Goal: Task Accomplishment & Management: Manage account settings

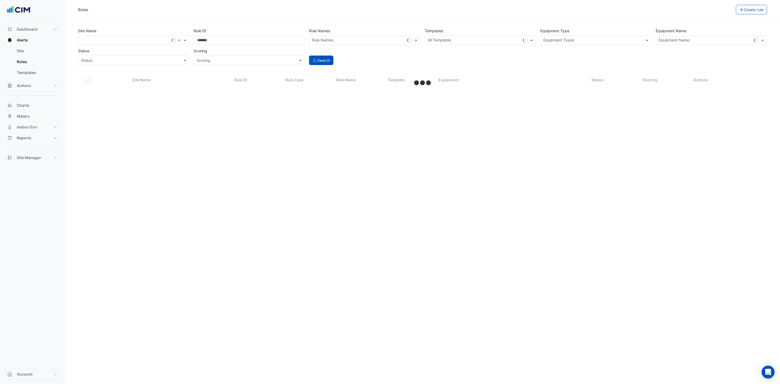
select select "***"
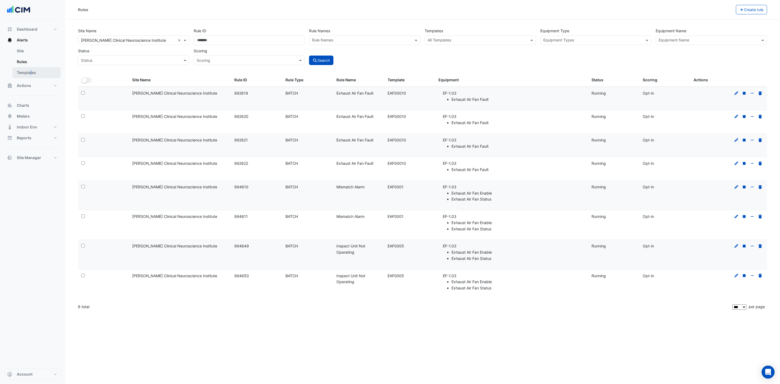
click at [31, 68] on link "Templates" at bounding box center [36, 72] width 48 height 11
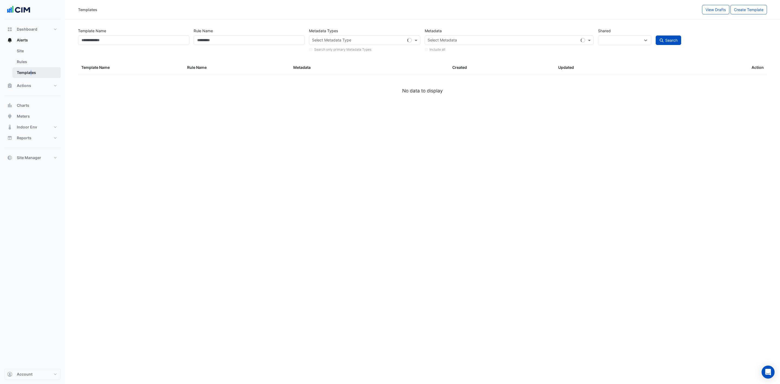
select select
select select "***"
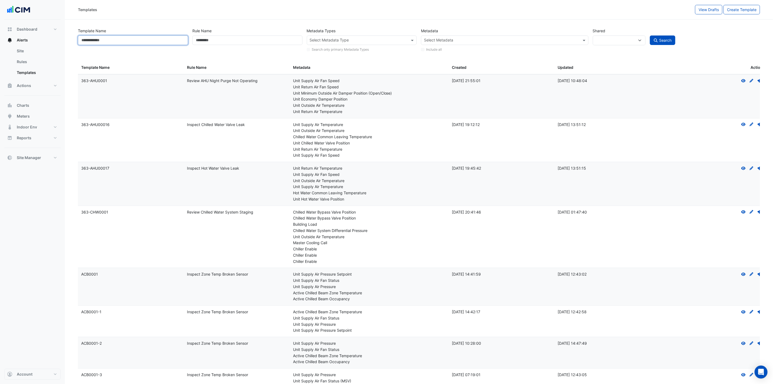
click at [136, 39] on input "Template Name" at bounding box center [133, 39] width 110 height 9
paste input "*********"
type input "*********"
click at [650, 35] on button "Search" at bounding box center [662, 39] width 25 height 9
select select
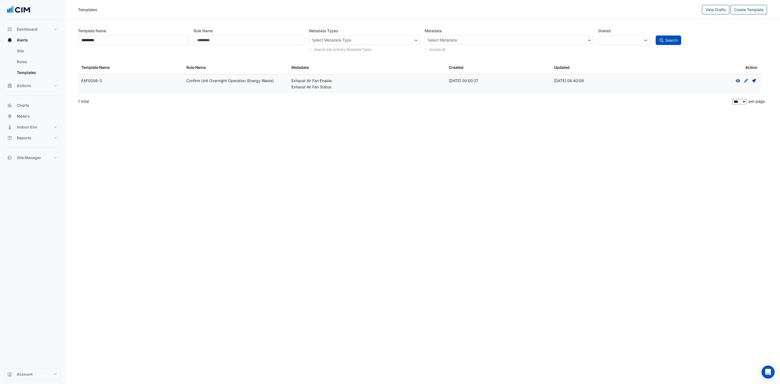
click at [753, 81] on icon at bounding box center [754, 81] width 4 height 4
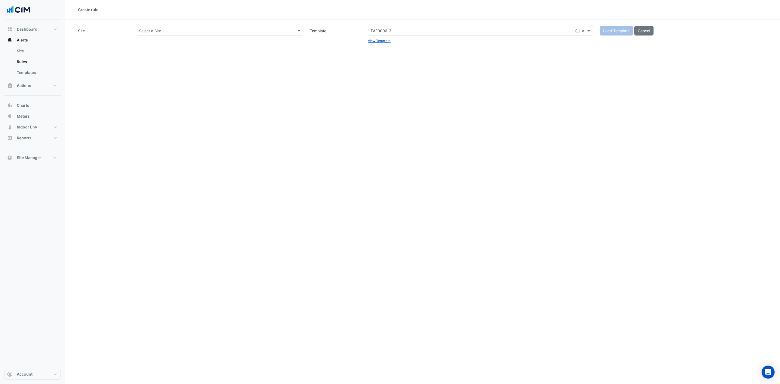
click at [252, 31] on input "text" at bounding box center [214, 31] width 151 height 6
type input "****"
click at [200, 42] on span "[PERSON_NAME] Clinical Neuroscience Institute" at bounding box center [182, 42] width 85 height 5
click at [617, 29] on button "Load Template" at bounding box center [616, 30] width 34 height 9
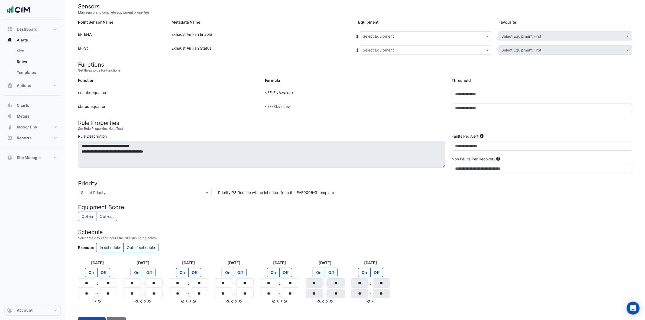
scroll to position [40, 0]
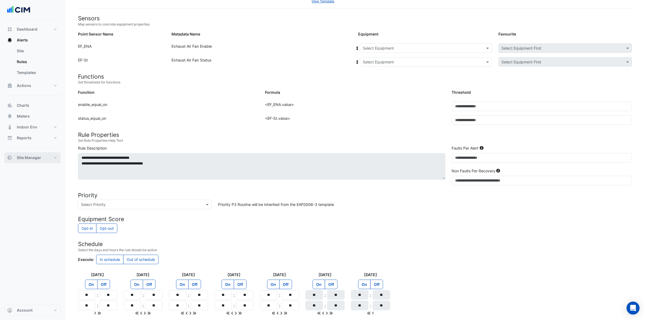
click at [52, 156] on button "Site Manager" at bounding box center [32, 157] width 56 height 11
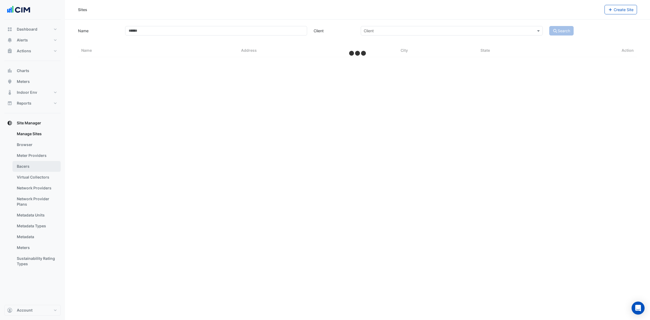
click at [45, 168] on link "Bacers" at bounding box center [36, 166] width 48 height 11
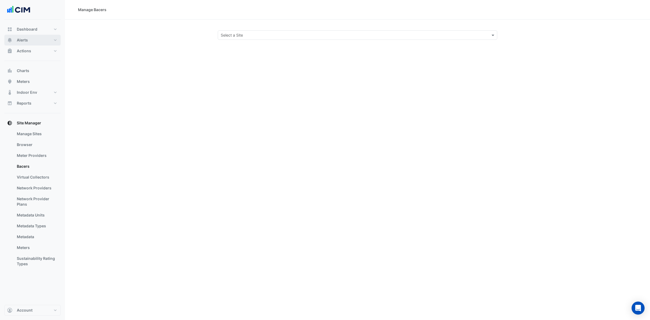
click at [53, 38] on button "Alerts" at bounding box center [32, 40] width 56 height 11
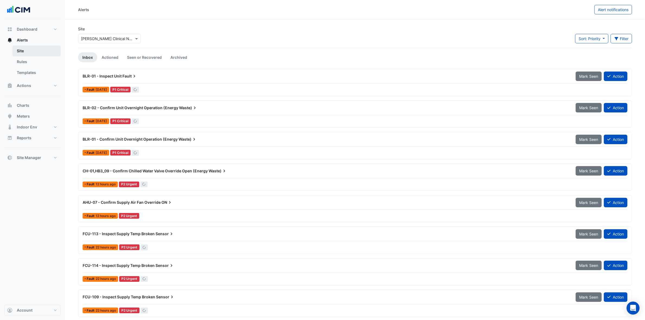
click at [49, 48] on link "Site" at bounding box center [36, 50] width 48 height 11
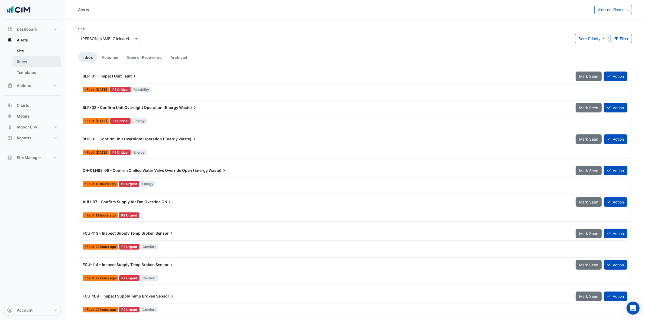
click at [35, 61] on link "Rules" at bounding box center [36, 61] width 48 height 11
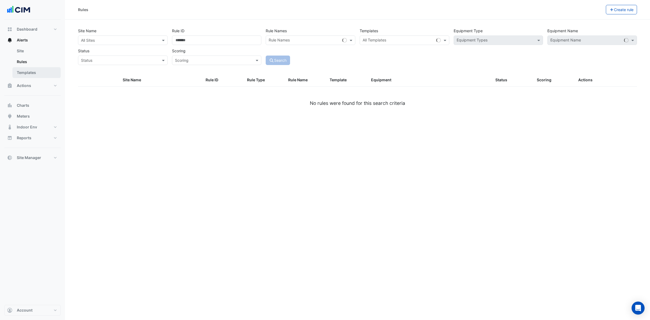
click at [30, 75] on link "Templates" at bounding box center [36, 72] width 48 height 11
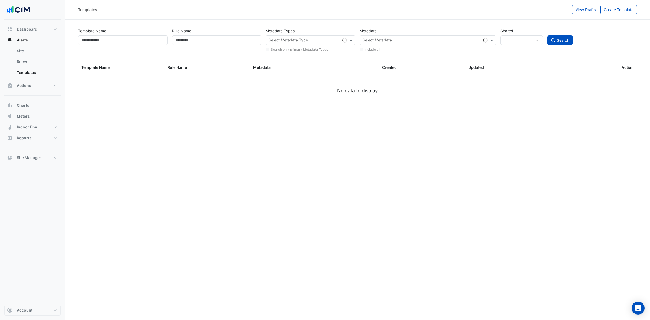
select select
select select "***"
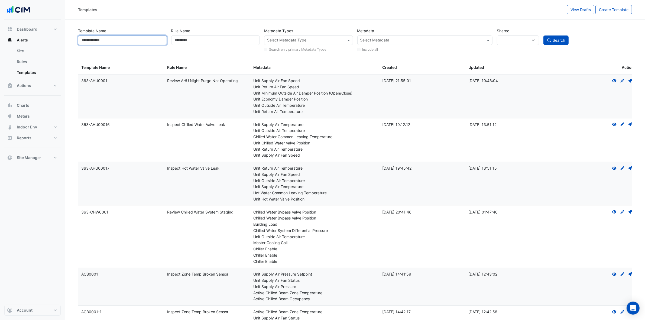
click at [123, 42] on input "Template Name" at bounding box center [122, 39] width 89 height 9
paste input "**********"
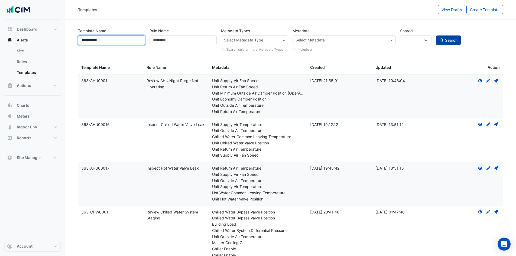
type input "**********"
click at [453, 41] on span "Search" at bounding box center [451, 40] width 12 height 5
select select
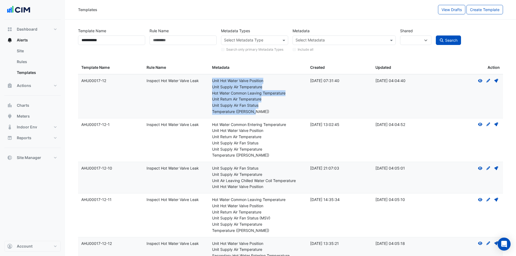
drag, startPoint x: 211, startPoint y: 80, endPoint x: 267, endPoint y: 112, distance: 64.0
click at [267, 112] on datatable-body-cell "Metadata: Unit Hot Water Valve Position Unit Supply Air Temperature Hot Water C…" at bounding box center [258, 96] width 98 height 44
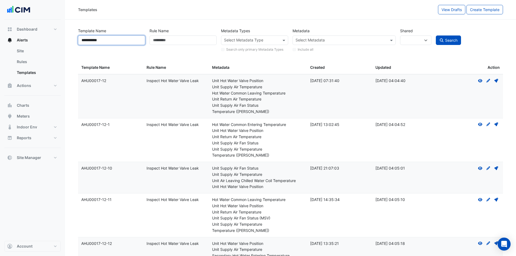
click at [106, 43] on input "**********" at bounding box center [111, 39] width 67 height 9
drag, startPoint x: 110, startPoint y: 42, endPoint x: 62, endPoint y: 43, distance: 47.7
paste input "text"
click at [436, 35] on button "Search" at bounding box center [448, 39] width 25 height 9
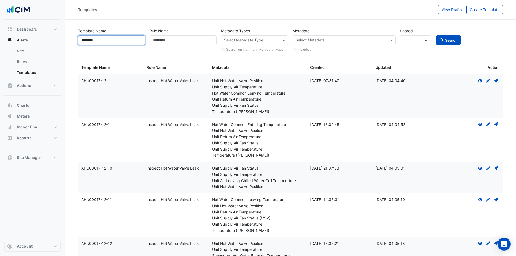
type input "*******"
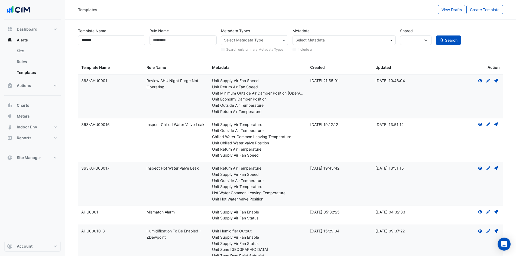
click at [393, 39] on span at bounding box center [391, 40] width 7 height 6
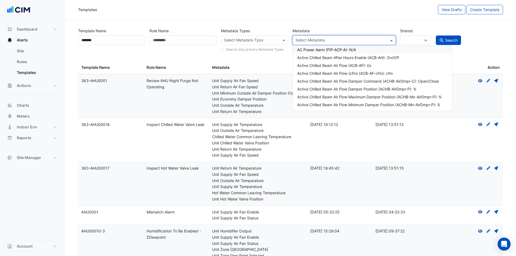
click at [291, 10] on div "Templates" at bounding box center [258, 9] width 360 height 9
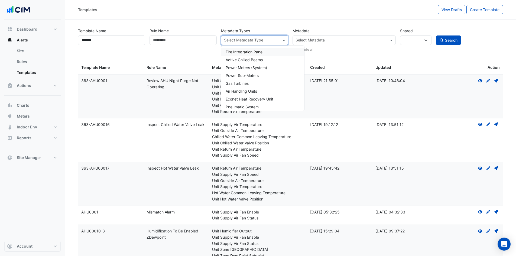
click at [284, 40] on span at bounding box center [284, 40] width 7 height 6
click at [255, 89] on span "Air Handling Units" at bounding box center [240, 91] width 31 height 5
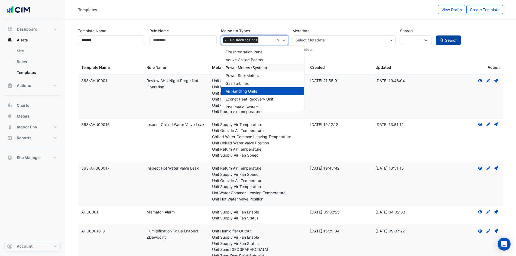
click at [452, 40] on span "Search" at bounding box center [451, 40] width 12 height 5
select select
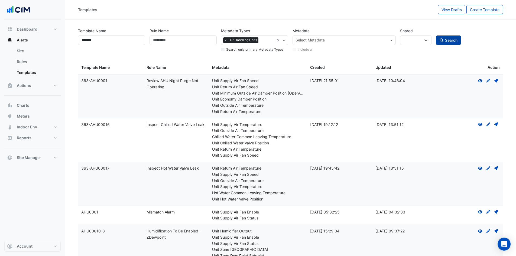
click at [452, 43] on button "Search" at bounding box center [448, 39] width 25 height 9
click at [451, 41] on span "Search" at bounding box center [451, 40] width 12 height 5
click at [450, 39] on span "Search" at bounding box center [451, 40] width 12 height 5
drag, startPoint x: 103, startPoint y: 43, endPoint x: 51, endPoint y: 39, distance: 51.3
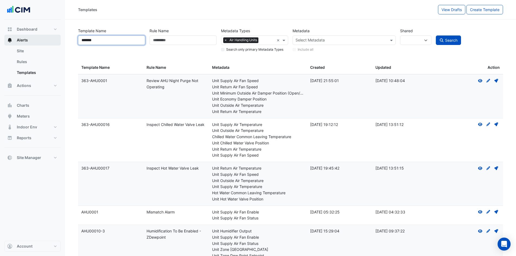
paste input "*"
type input "********"
click at [436, 35] on button "Search" at bounding box center [448, 39] width 25 height 9
select select
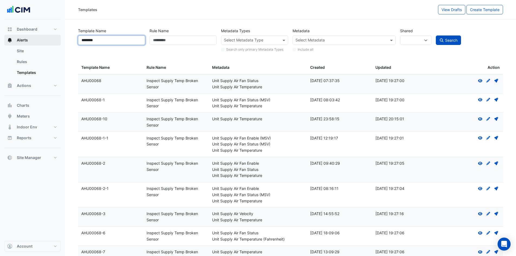
drag, startPoint x: 111, startPoint y: 41, endPoint x: 48, endPoint y: 37, distance: 63.2
click at [48, 37] on div "Templates View Drafts Create Template Template Name ******** Rule Name Metadata…" at bounding box center [258, 171] width 516 height 342
click at [120, 42] on input "Template Name" at bounding box center [111, 39] width 67 height 9
paste input "*********"
type input "*********"
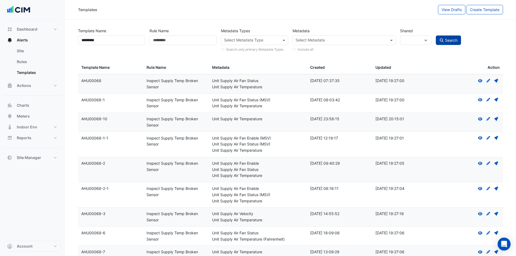
click at [448, 41] on span "Search" at bounding box center [451, 40] width 12 height 5
select select
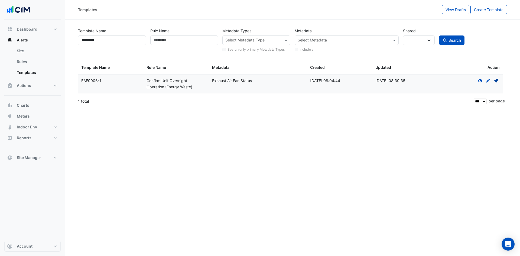
click at [496, 80] on icon at bounding box center [496, 81] width 4 height 4
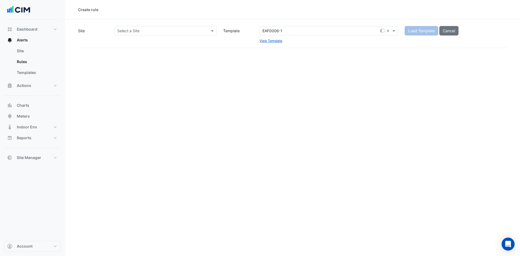
click at [192, 32] on input "text" at bounding box center [160, 31] width 86 height 6
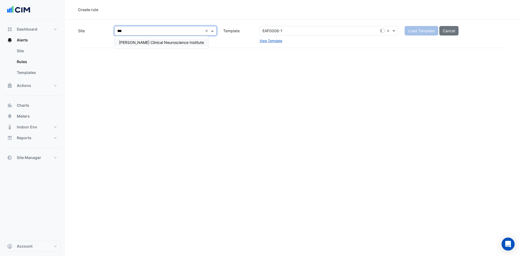
type input "****"
click at [176, 43] on span "[PERSON_NAME] Clinical Neuroscience Institute" at bounding box center [161, 42] width 85 height 5
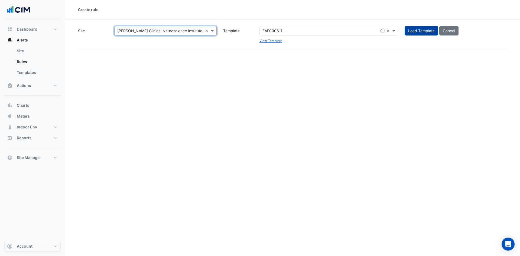
click at [428, 32] on button "Load Template" at bounding box center [421, 30] width 34 height 9
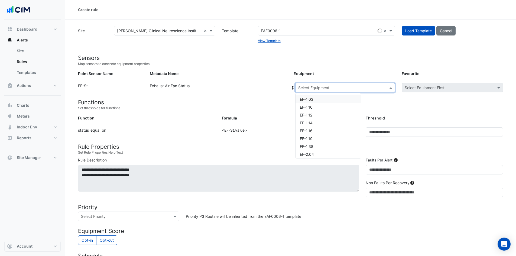
click at [390, 87] on span at bounding box center [391, 88] width 7 height 6
click at [352, 97] on div "EF-1.03" at bounding box center [328, 99] width 66 height 8
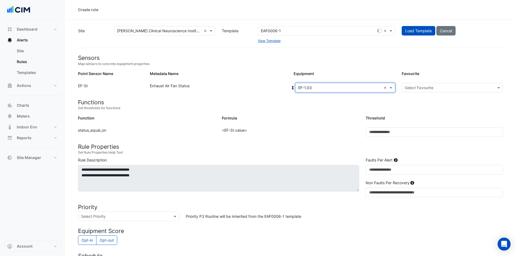
click at [417, 89] on input "text" at bounding box center [446, 88] width 84 height 6
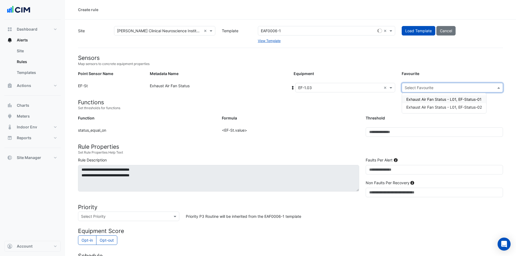
click at [417, 99] on span "Exhaust Air Fan Status - L01, EF-Status-01" at bounding box center [443, 99] width 75 height 5
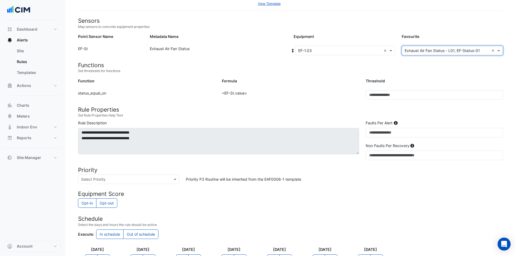
scroll to position [121, 0]
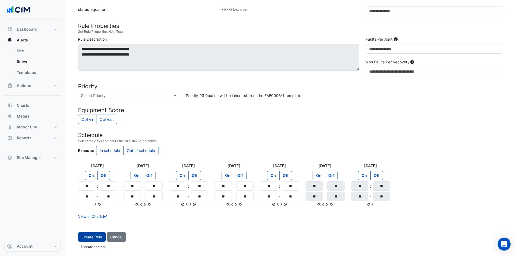
click at [91, 234] on button "Create Rule" at bounding box center [92, 236] width 28 height 9
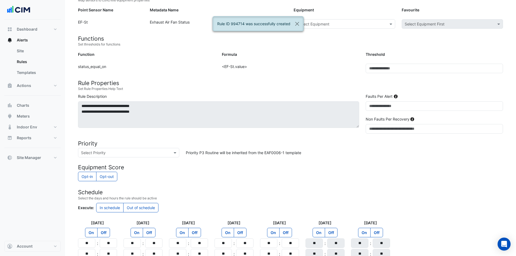
scroll to position [0, 0]
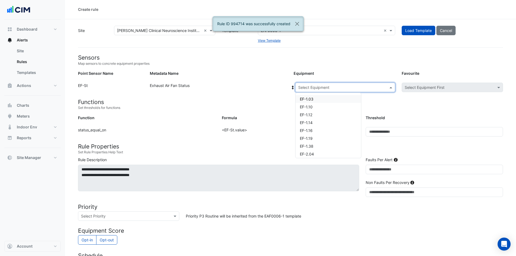
click at [329, 84] on div "Select Equipment" at bounding box center [345, 87] width 100 height 9
click at [318, 102] on div "EF-1.03" at bounding box center [328, 99] width 66 height 8
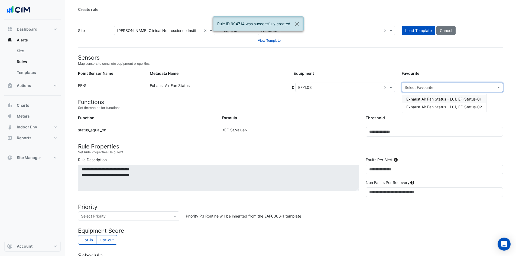
drag, startPoint x: 452, startPoint y: 89, endPoint x: 450, endPoint y: 91, distance: 2.9
click at [452, 89] on input "text" at bounding box center [446, 88] width 84 height 6
click at [444, 106] on span "Exhaust Air Fan Status - L01, EF-Status-02" at bounding box center [444, 106] width 76 height 5
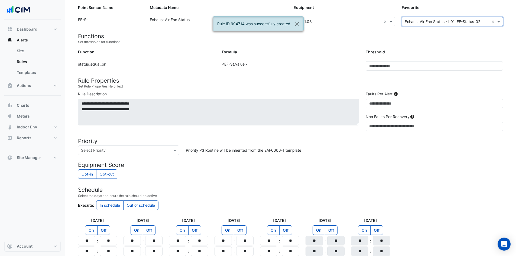
scroll to position [121, 0]
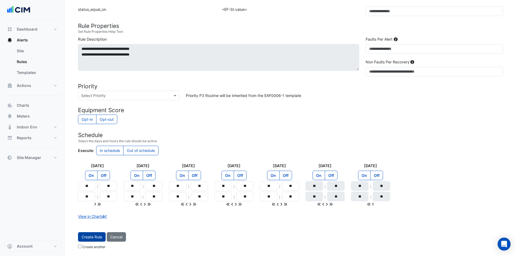
click at [97, 236] on button "Create Rule" at bounding box center [92, 236] width 28 height 9
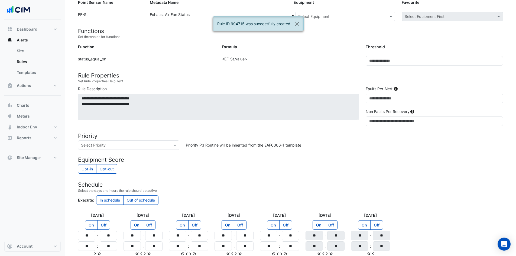
scroll to position [0, 0]
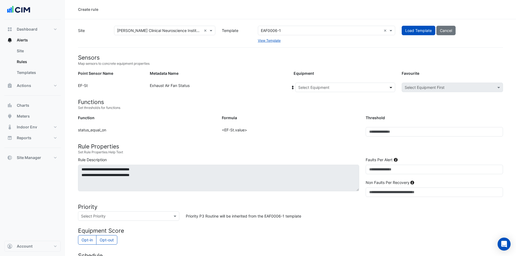
click at [390, 89] on span at bounding box center [391, 87] width 7 height 6
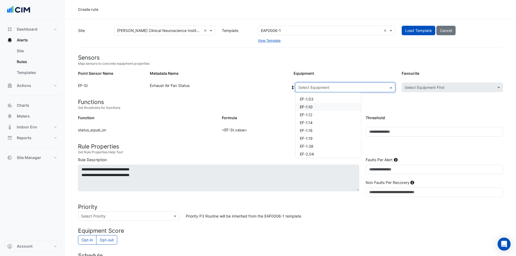
click at [322, 106] on div "EF-1.10" at bounding box center [328, 107] width 66 height 8
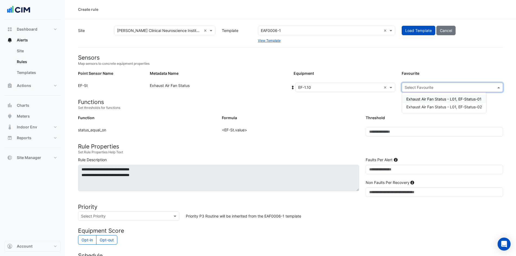
click at [440, 86] on input "text" at bounding box center [446, 88] width 84 height 6
click at [434, 100] on span "Exhaust Air Fan Status - L01, EF-Status-01" at bounding box center [443, 99] width 75 height 5
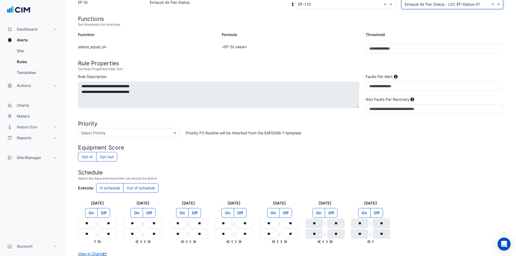
scroll to position [121, 0]
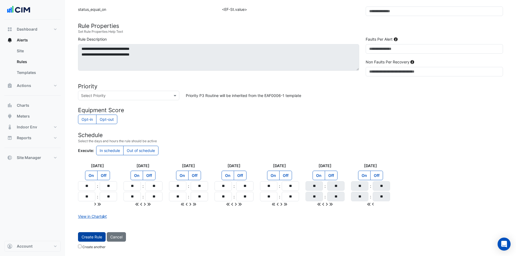
click at [96, 239] on button "Create Rule" at bounding box center [92, 236] width 28 height 9
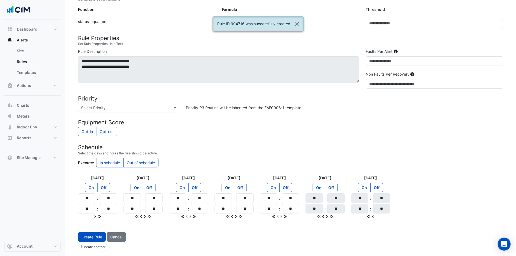
scroll to position [0, 0]
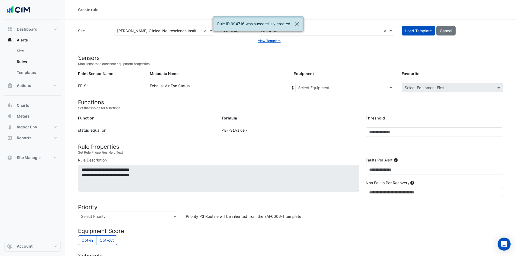
click at [365, 87] on input "text" at bounding box center [339, 88] width 83 height 6
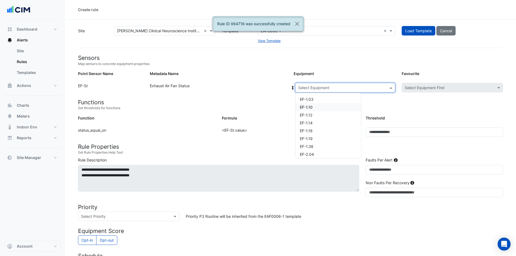
click at [328, 106] on div "EF-1.10" at bounding box center [328, 107] width 66 height 8
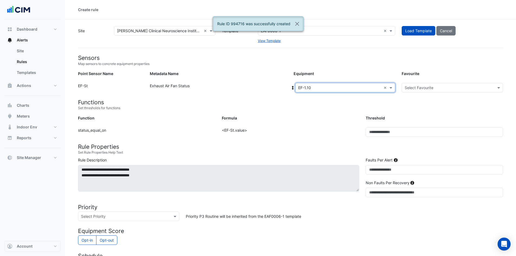
click at [450, 83] on div "Select Favourite" at bounding box center [451, 87] width 101 height 9
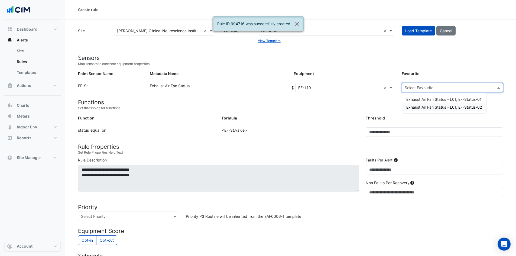
click at [440, 108] on span "Exhaust Air Fan Status - L01, EF-Status-02" at bounding box center [444, 107] width 76 height 5
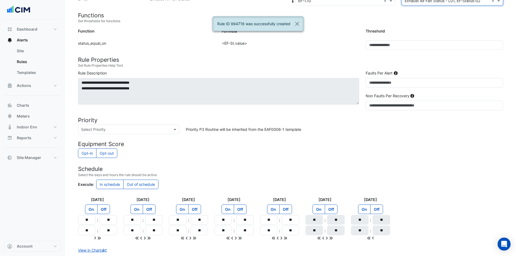
scroll to position [121, 0]
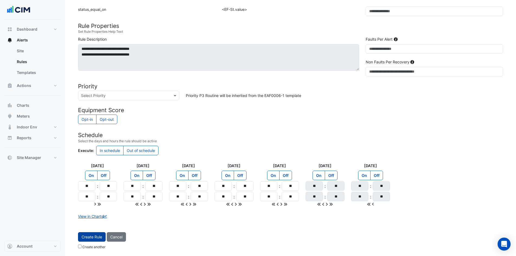
click at [86, 238] on button "Create Rule" at bounding box center [92, 236] width 28 height 9
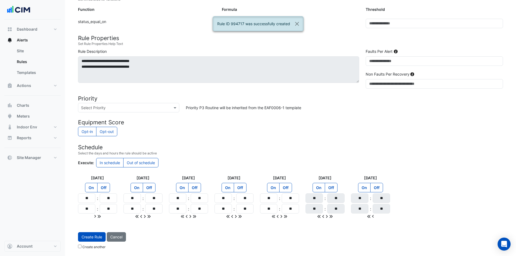
scroll to position [0, 0]
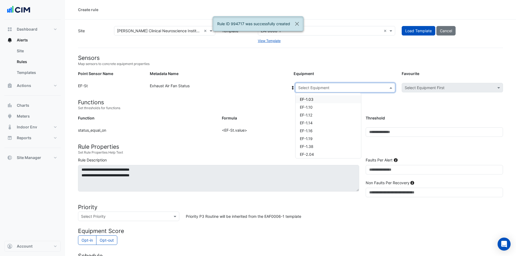
click at [341, 86] on input "text" at bounding box center [339, 88] width 83 height 6
click at [321, 114] on div "EF-1.12" at bounding box center [328, 115] width 66 height 8
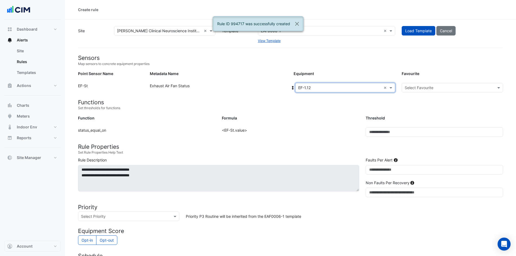
click at [463, 89] on input "text" at bounding box center [446, 88] width 84 height 6
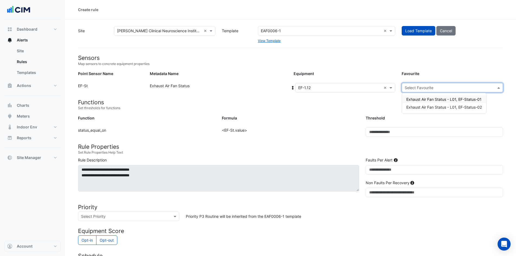
click at [453, 102] on div "Exhaust Air Fan Status - L01, EF-Status-01" at bounding box center [444, 99] width 84 height 8
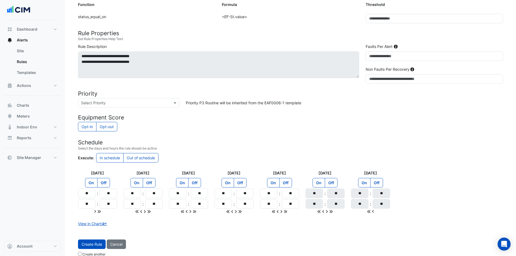
scroll to position [121, 0]
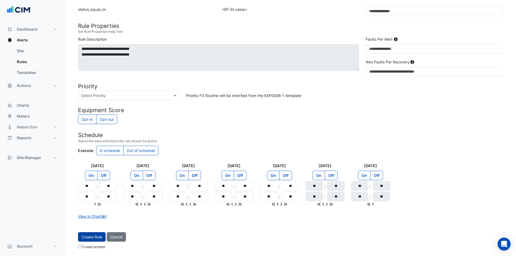
click at [90, 240] on button "Create Rule" at bounding box center [92, 236] width 28 height 9
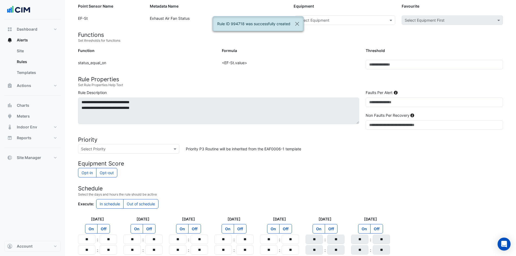
scroll to position [54, 0]
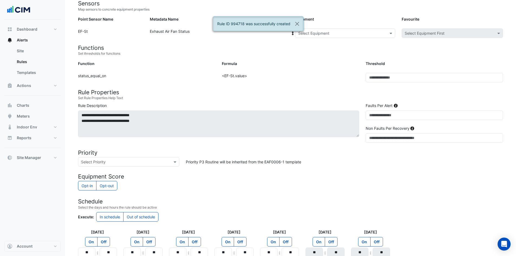
click at [346, 34] on input "text" at bounding box center [339, 34] width 83 height 6
click at [334, 60] on div "EF-1.12" at bounding box center [328, 61] width 66 height 8
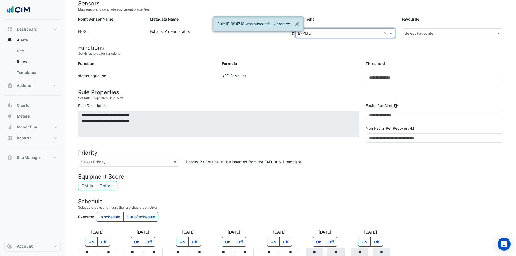
click at [440, 32] on input "text" at bounding box center [446, 34] width 84 height 6
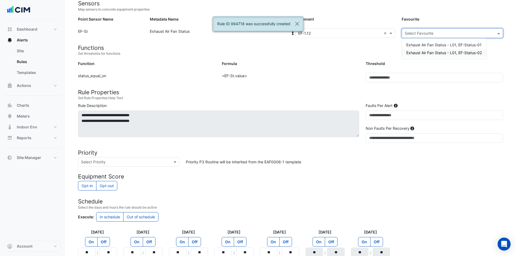
click at [432, 54] on span "Exhaust Air Fan Status - L01, EF-Status-02" at bounding box center [444, 52] width 76 height 5
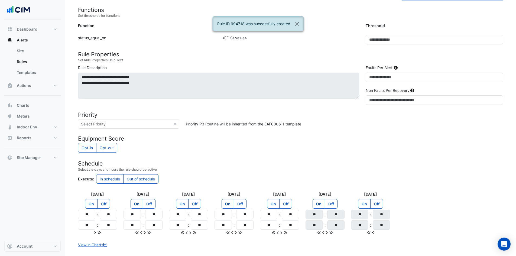
scroll to position [121, 0]
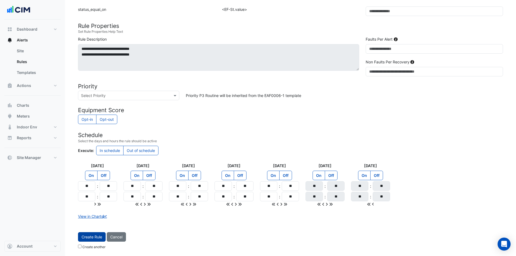
click at [96, 240] on button "Create Rule" at bounding box center [92, 236] width 28 height 9
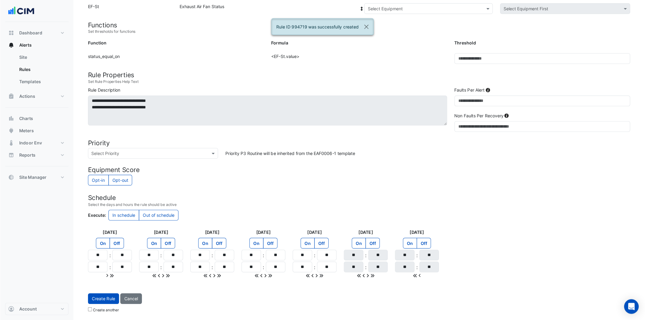
scroll to position [45, 0]
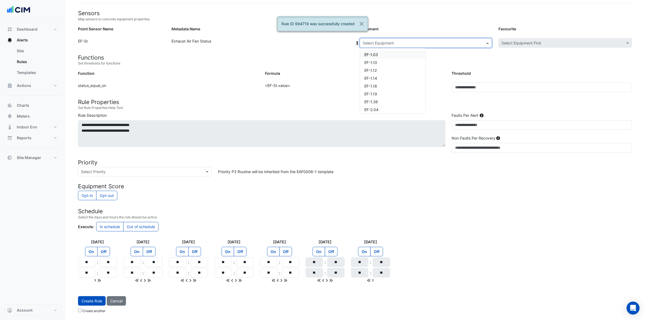
click at [479, 38] on div "Select Equipment" at bounding box center [425, 42] width 132 height 9
click at [405, 80] on div "EF-1.14" at bounding box center [393, 78] width 66 height 8
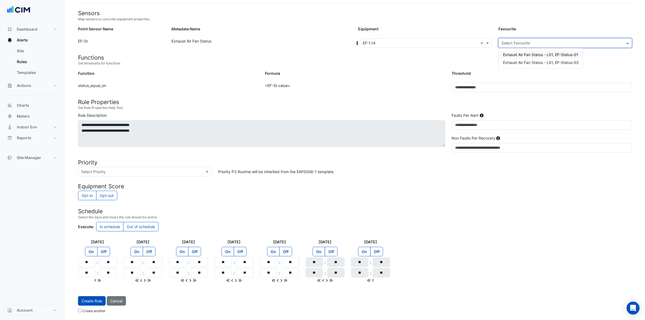
click at [539, 44] on input "text" at bounding box center [559, 43] width 117 height 6
click at [535, 53] on span "Exhaust Air Fan Status - L01, EF-Status-01" at bounding box center [540, 54] width 75 height 5
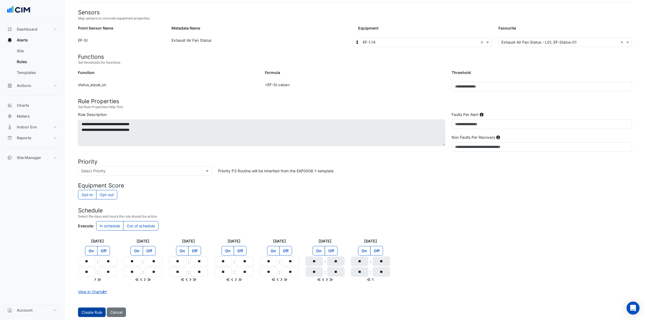
click at [100, 313] on button "Create Rule" at bounding box center [92, 311] width 28 height 9
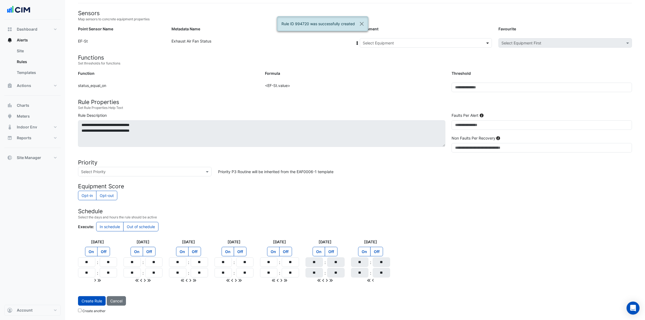
click at [487, 40] on span at bounding box center [488, 43] width 7 height 6
click at [386, 76] on div "EF-1.14" at bounding box center [393, 78] width 66 height 8
click at [514, 40] on input "text" at bounding box center [559, 43] width 117 height 6
click at [526, 61] on span "Exhaust Air Fan Status - L01, EF-Status-02" at bounding box center [541, 62] width 76 height 5
click at [84, 313] on button "Create Rule" at bounding box center [92, 311] width 28 height 9
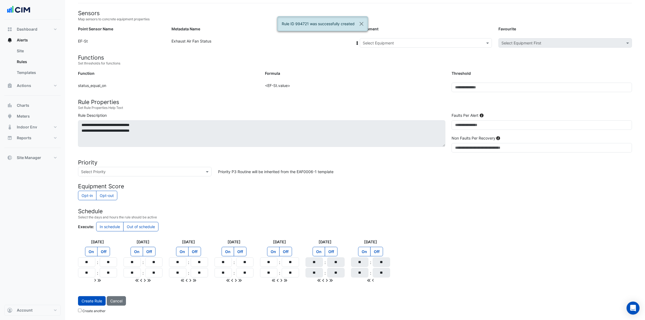
click at [415, 42] on input "text" at bounding box center [419, 43] width 115 height 6
click at [388, 85] on div "EF-1.16" at bounding box center [393, 86] width 66 height 8
click at [525, 44] on input "text" at bounding box center [559, 43] width 117 height 6
click at [522, 53] on span "Exhaust Air Fan Status - L01, EF-Status-01" at bounding box center [540, 54] width 75 height 5
click at [89, 313] on button "Create Rule" at bounding box center [92, 311] width 28 height 9
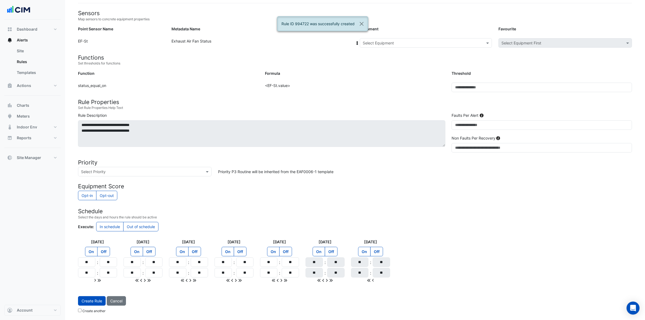
click at [432, 44] on input "text" at bounding box center [419, 43] width 115 height 6
click at [377, 84] on span "EF-1.16" at bounding box center [370, 86] width 13 height 5
click at [526, 40] on input "text" at bounding box center [559, 43] width 117 height 6
click at [522, 62] on span "Exhaust Air Fan Status - L01, EF-Status-02" at bounding box center [541, 62] width 76 height 5
click at [84, 313] on button "Create Rule" at bounding box center [92, 311] width 28 height 9
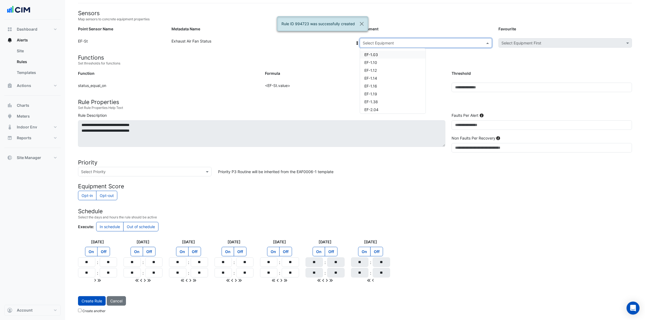
click at [404, 42] on input "text" at bounding box center [419, 43] width 115 height 6
click at [380, 93] on div "EF-1.19" at bounding box center [393, 94] width 66 height 8
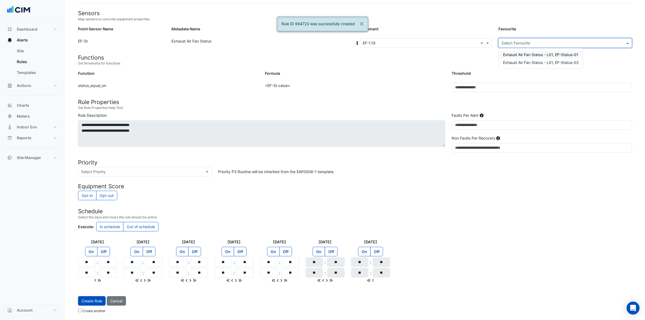
click at [529, 42] on input "text" at bounding box center [559, 43] width 117 height 6
click at [525, 54] on span "Exhaust Air Fan Status - L01, EF-Status-01" at bounding box center [540, 54] width 75 height 5
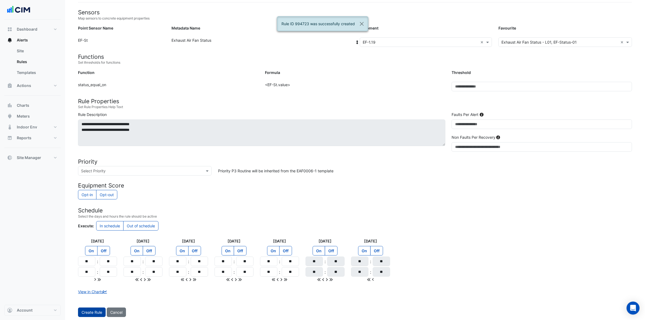
click at [86, 315] on button "Create Rule" at bounding box center [92, 311] width 28 height 9
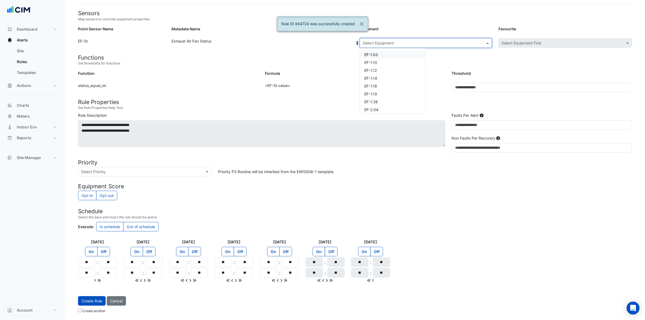
click at [414, 44] on input "text" at bounding box center [419, 43] width 115 height 6
click at [385, 93] on div "EF-1.19" at bounding box center [393, 94] width 66 height 8
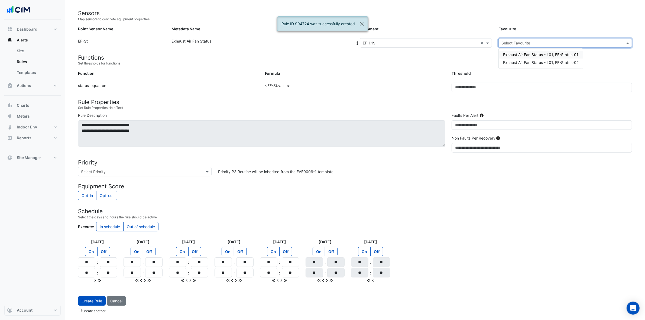
click at [541, 40] on input "text" at bounding box center [559, 43] width 117 height 6
click at [545, 62] on span "Exhaust Air Fan Status - L01, EF-Status-02" at bounding box center [541, 62] width 76 height 5
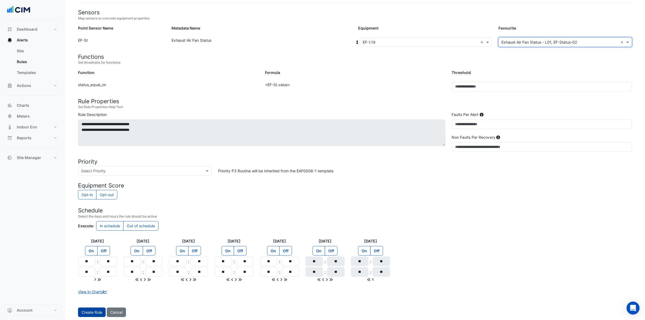
click at [89, 316] on button "Create Rule" at bounding box center [92, 311] width 28 height 9
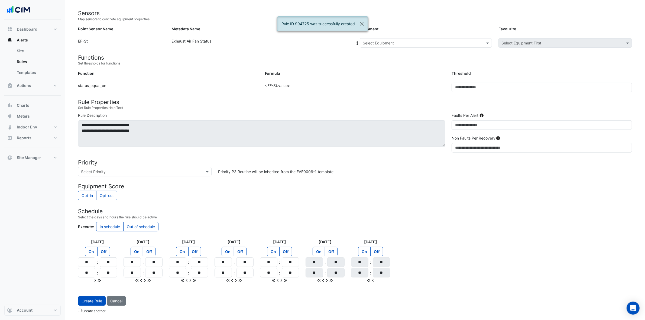
click at [404, 41] on input "text" at bounding box center [419, 43] width 115 height 6
click at [382, 99] on div "EF-1.38" at bounding box center [393, 102] width 66 height 8
click at [530, 38] on div "Select Favourite" at bounding box center [564, 42] width 133 height 9
click at [524, 54] on span "Exhaust Air Fan Status - L01, EF-Status-01" at bounding box center [540, 54] width 75 height 5
click at [95, 311] on button "Create Rule" at bounding box center [92, 311] width 28 height 9
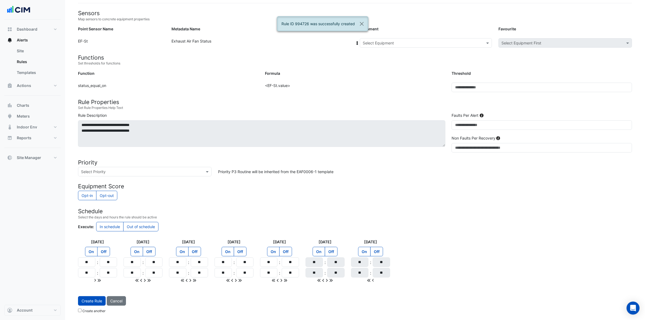
click at [441, 38] on div "Select Equipment" at bounding box center [425, 42] width 132 height 9
click at [375, 99] on span "EF-1.38" at bounding box center [371, 101] width 14 height 5
click at [565, 44] on input "text" at bounding box center [559, 43] width 117 height 6
click at [550, 62] on span "Exhaust Air Fan Status - L01, EF-Status-02" at bounding box center [541, 62] width 76 height 5
click at [96, 315] on button "Create Rule" at bounding box center [92, 311] width 28 height 9
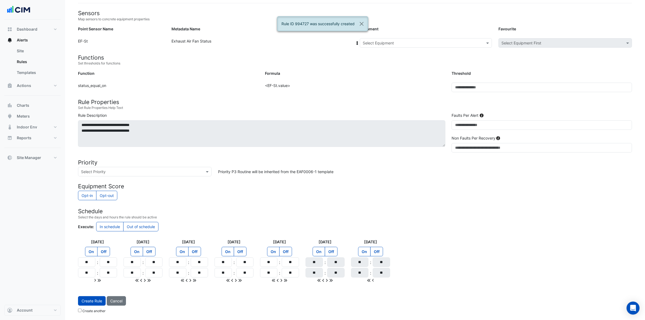
click at [444, 47] on div "Equipment: Select Equipment Favourite: Select Equipment First" at bounding box center [495, 44] width 280 height 12
click at [450, 42] on input "text" at bounding box center [419, 43] width 115 height 6
click at [380, 110] on div "EF-2.04" at bounding box center [393, 110] width 66 height 8
click at [522, 42] on input "text" at bounding box center [559, 43] width 117 height 6
click at [520, 52] on span "Exhaust Air Fan Status - L02, EF-Status-01" at bounding box center [541, 54] width 76 height 5
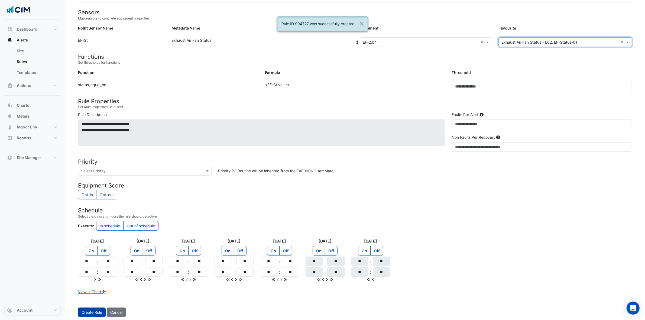
click at [84, 313] on button "Create Rule" at bounding box center [92, 311] width 28 height 9
click at [421, 44] on input "text" at bounding box center [419, 43] width 115 height 6
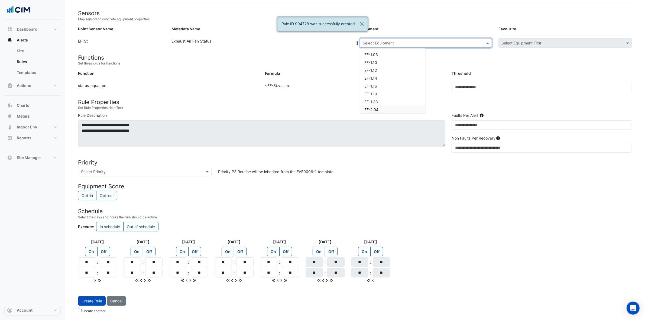
click at [385, 107] on div "EF-2.04" at bounding box center [393, 110] width 66 height 8
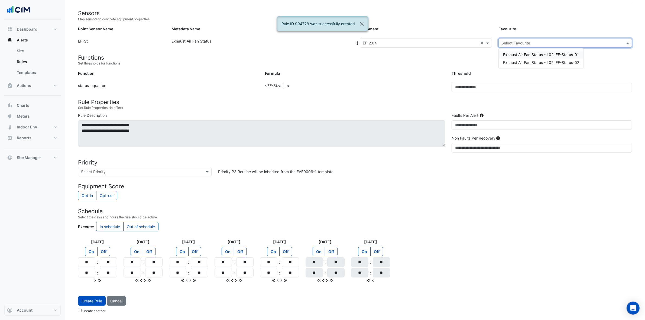
click at [518, 40] on input "text" at bounding box center [559, 43] width 117 height 6
click at [518, 63] on span "Exhaust Air Fan Status - L02, EF-Status-02" at bounding box center [541, 62] width 76 height 5
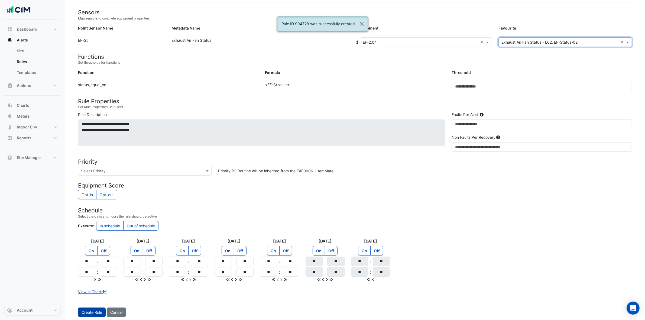
click at [102, 310] on button "Create Rule" at bounding box center [92, 311] width 28 height 9
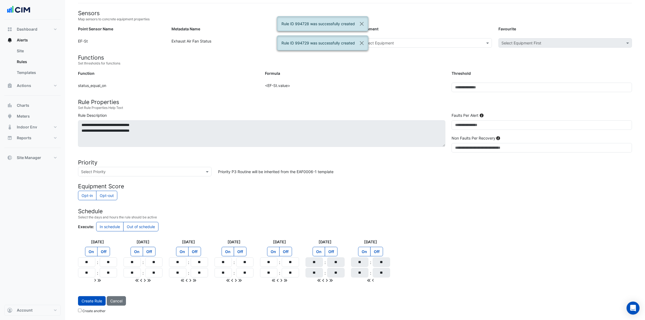
click at [435, 45] on div "Select Equipment" at bounding box center [425, 42] width 132 height 9
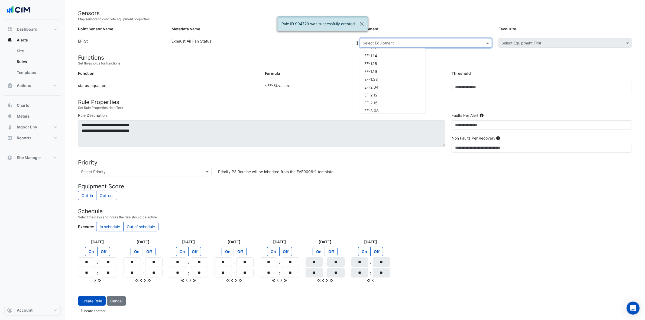
scroll to position [34, 0]
click at [388, 82] on div "EF-2.12" at bounding box center [393, 84] width 66 height 8
click at [532, 42] on input "text" at bounding box center [559, 43] width 117 height 6
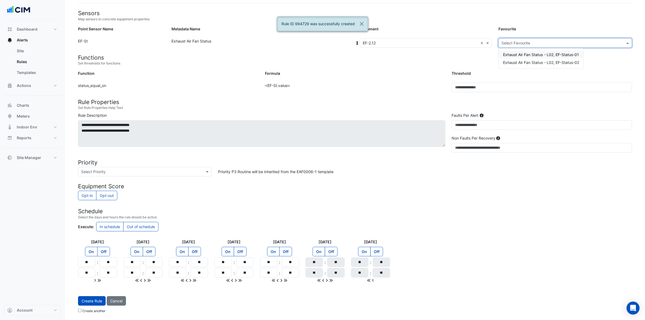
click at [524, 55] on span "Exhaust Air Fan Status - L02, EF-Status-01" at bounding box center [541, 54] width 76 height 5
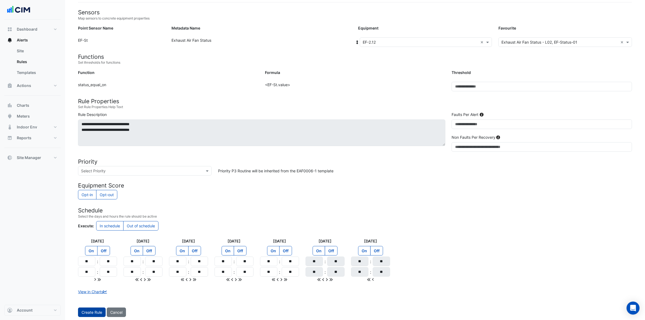
click at [90, 313] on button "Create Rule" at bounding box center [92, 311] width 28 height 9
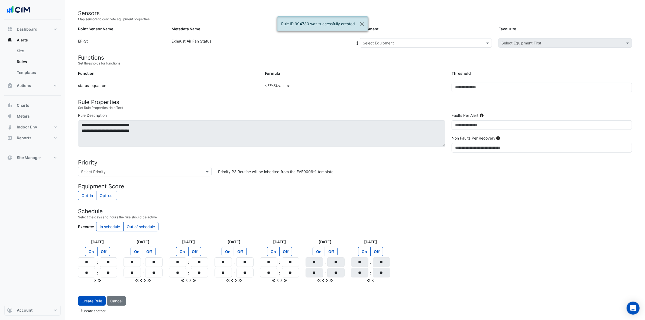
click at [442, 41] on input "text" at bounding box center [419, 43] width 115 height 6
click at [381, 81] on div "EF-2.12" at bounding box center [393, 84] width 66 height 8
click at [526, 42] on input "text" at bounding box center [559, 43] width 117 height 6
click at [528, 58] on div "Exhaust Air Fan Status - L02, EF-Status-02" at bounding box center [540, 62] width 85 height 8
click at [92, 312] on button "Create Rule" at bounding box center [92, 311] width 28 height 9
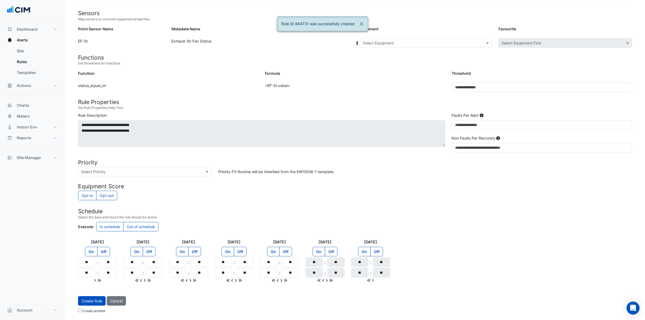
click at [478, 41] on div at bounding box center [426, 43] width 132 height 6
click at [378, 90] on div "EF-2.15" at bounding box center [393, 91] width 66 height 8
click at [520, 45] on div "Select Favourite" at bounding box center [564, 42] width 133 height 9
click at [520, 58] on div "Exhaust Air Fan Status - L02, EF-Status-02" at bounding box center [540, 62] width 85 height 8
click at [528, 40] on input "text" at bounding box center [559, 43] width 117 height 6
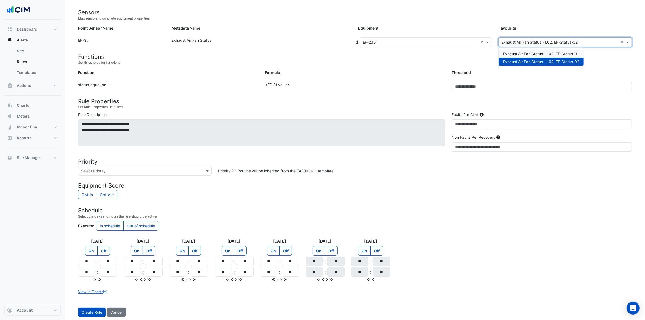
click at [545, 50] on div "Exhaust Air Fan Status - L02, EF-Status-01" at bounding box center [540, 54] width 85 height 8
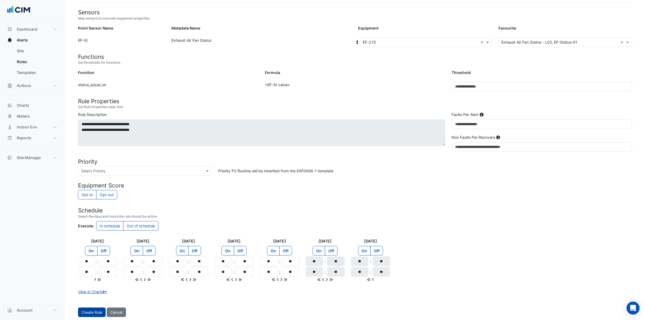
click at [88, 309] on button "Create Rule" at bounding box center [92, 311] width 28 height 9
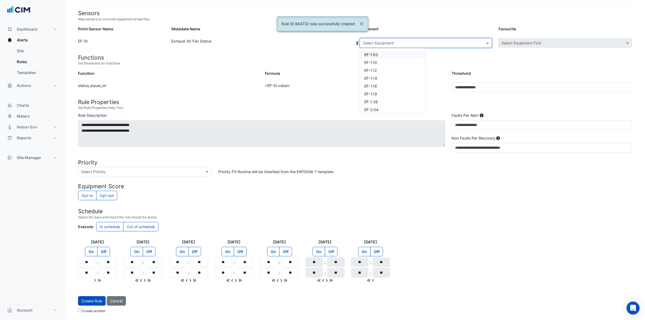
click at [400, 40] on input "text" at bounding box center [419, 43] width 115 height 6
click at [393, 93] on div "EF-2.15" at bounding box center [393, 91] width 66 height 8
click at [577, 40] on input "text" at bounding box center [559, 43] width 117 height 6
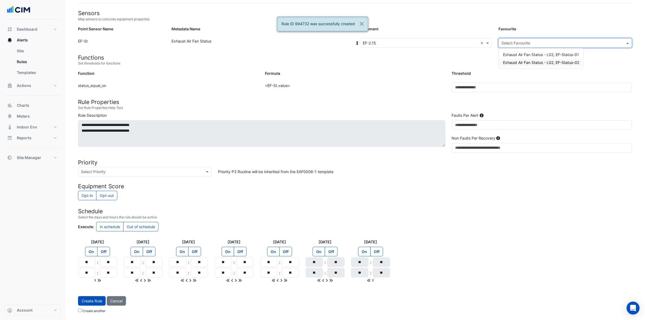
click at [562, 60] on span "Exhaust Air Fan Status - L02, EF-Status-02" at bounding box center [541, 62] width 76 height 5
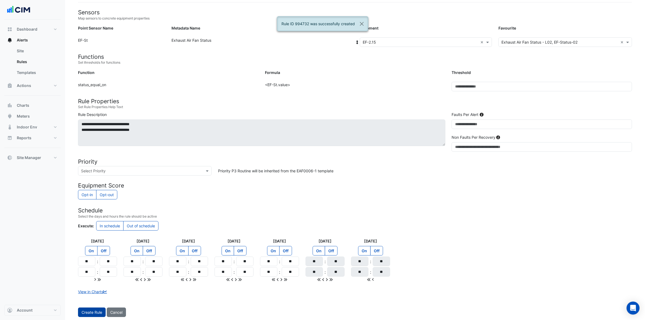
click at [97, 314] on button "Create Rule" at bounding box center [92, 311] width 28 height 9
click at [401, 41] on input "text" at bounding box center [419, 43] width 115 height 6
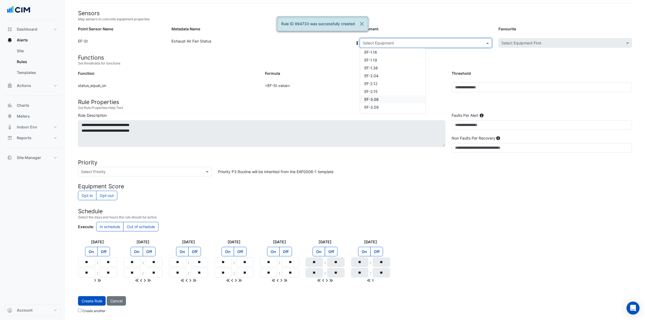
click at [384, 98] on div "EF-3.08" at bounding box center [393, 99] width 66 height 8
click at [528, 41] on input "text" at bounding box center [559, 43] width 117 height 6
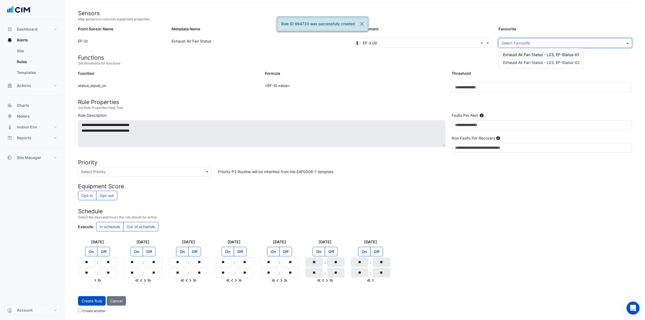
click at [527, 53] on span "Exhaust Air Fan Status - L03, EF-Status-01" at bounding box center [541, 54] width 76 height 5
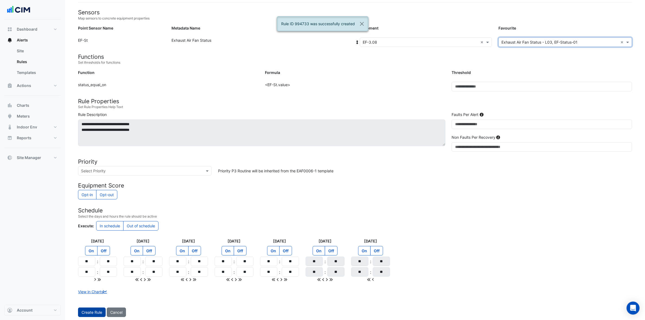
click at [83, 314] on button "Create Rule" at bounding box center [92, 311] width 28 height 9
click at [428, 43] on input "text" at bounding box center [419, 43] width 115 height 6
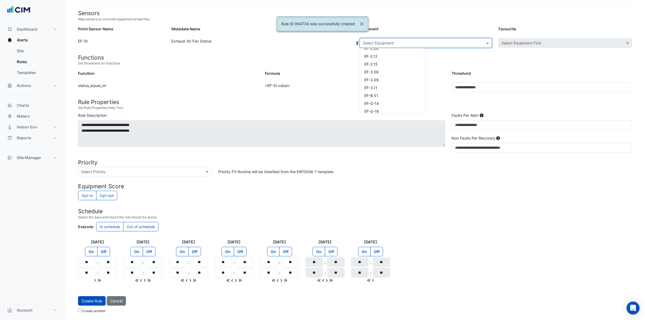
scroll to position [68, 0]
click at [390, 62] on div "EF-3.08" at bounding box center [393, 65] width 66 height 8
click at [520, 42] on input "text" at bounding box center [559, 43] width 117 height 6
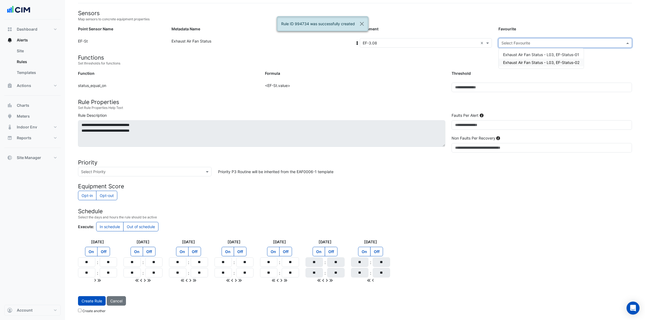
click at [517, 60] on span "Exhaust Air Fan Status - L03, EF-Status-02" at bounding box center [541, 62] width 76 height 5
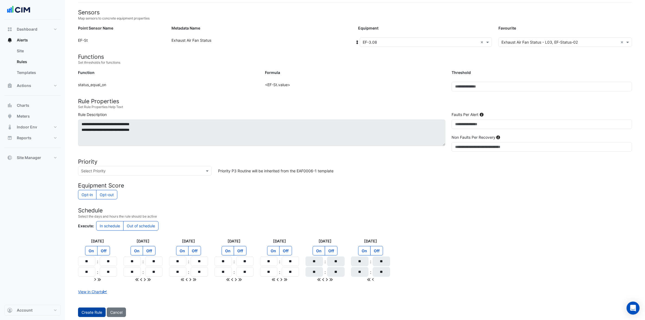
click at [92, 310] on button "Create Rule" at bounding box center [92, 311] width 28 height 9
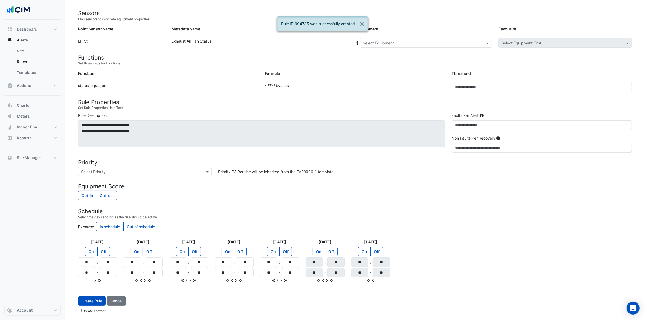
click at [405, 42] on input "text" at bounding box center [419, 43] width 115 height 6
click at [398, 69] on div "EF-3.09" at bounding box center [393, 73] width 66 height 8
click at [512, 42] on input "text" at bounding box center [559, 43] width 117 height 6
click at [517, 54] on span "Exhaust Air Fan Status - L03, EF-Status-01" at bounding box center [541, 54] width 76 height 5
click at [91, 313] on button "Create Rule" at bounding box center [92, 311] width 28 height 9
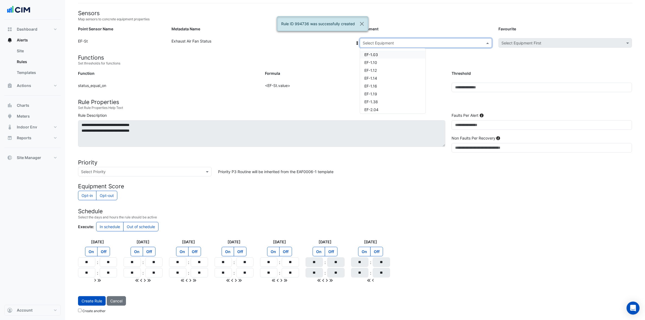
click at [436, 40] on input "text" at bounding box center [419, 43] width 115 height 6
click at [398, 72] on div "EF-3.09" at bounding box center [393, 73] width 66 height 8
click at [548, 41] on input "text" at bounding box center [559, 43] width 117 height 6
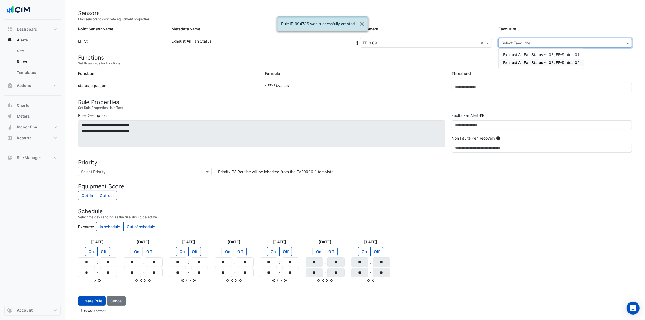
click at [539, 60] on span "Exhaust Air Fan Status - L03, EF-Status-02" at bounding box center [541, 62] width 76 height 5
click at [86, 313] on button "Create Rule" at bounding box center [92, 311] width 28 height 9
click at [407, 42] on input "text" at bounding box center [419, 43] width 115 height 6
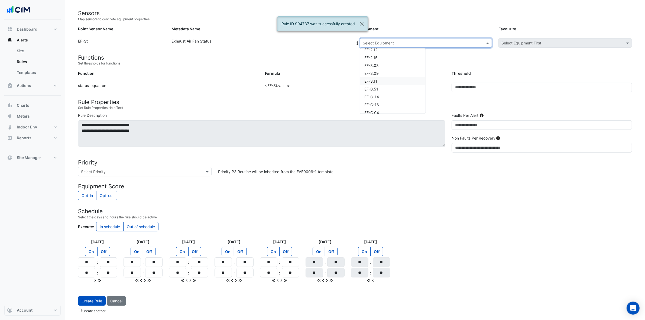
click at [385, 77] on div "EF-3.11" at bounding box center [393, 81] width 66 height 8
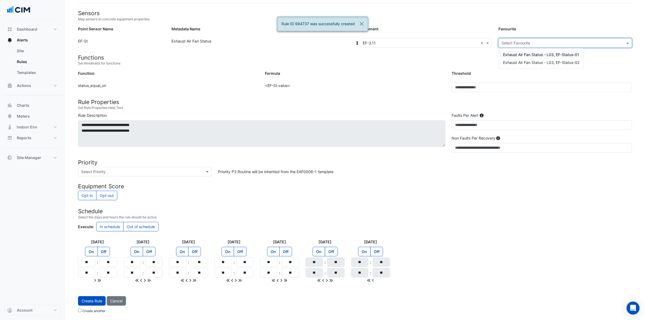
click at [523, 41] on input "text" at bounding box center [559, 43] width 117 height 6
click at [527, 52] on span "Exhaust Air Fan Status - L03, EF-Status-01" at bounding box center [541, 54] width 76 height 5
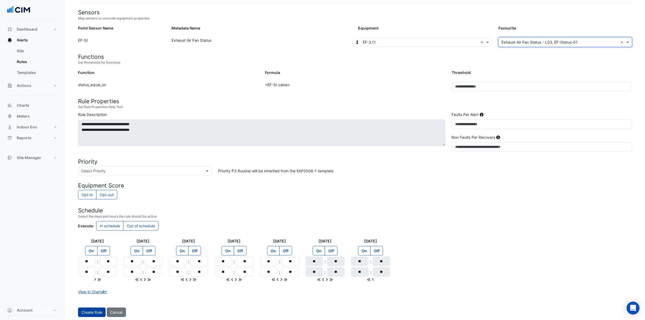
click at [94, 311] on button "Create Rule" at bounding box center [92, 311] width 28 height 9
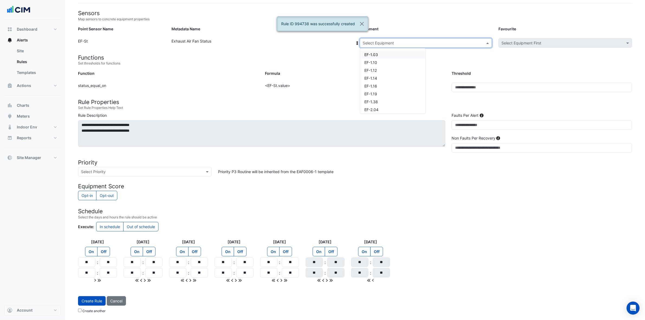
click at [420, 42] on input "text" at bounding box center [419, 43] width 115 height 6
click at [389, 80] on div "EF-3.11" at bounding box center [393, 81] width 66 height 8
click at [537, 42] on input "text" at bounding box center [559, 43] width 117 height 6
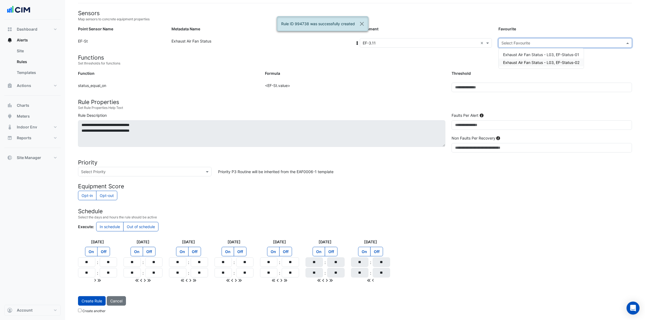
click at [532, 61] on span "Exhaust Air Fan Status - L03, EF-Status-02" at bounding box center [541, 62] width 76 height 5
click at [80, 312] on button "Create Rule" at bounding box center [92, 311] width 28 height 9
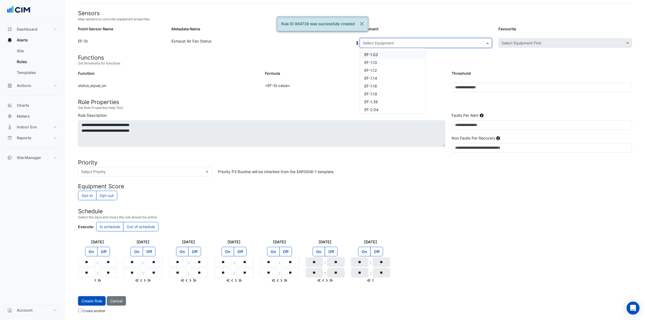
click at [418, 43] on input "text" at bounding box center [419, 43] width 115 height 6
click at [395, 86] on div "EF-B.51" at bounding box center [393, 89] width 66 height 8
click at [537, 44] on input "text" at bounding box center [559, 43] width 117 height 6
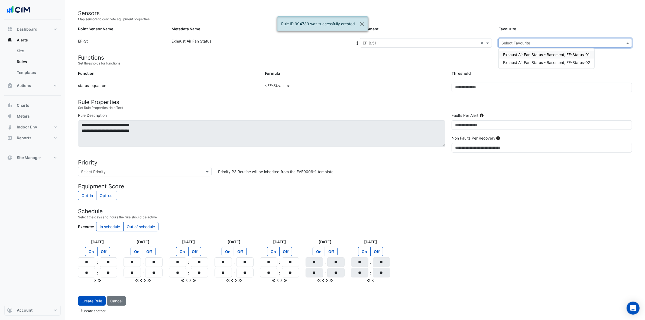
click at [535, 52] on span "Exhaust Air Fan Status - Basement, EF-Status-01" at bounding box center [546, 54] width 87 height 5
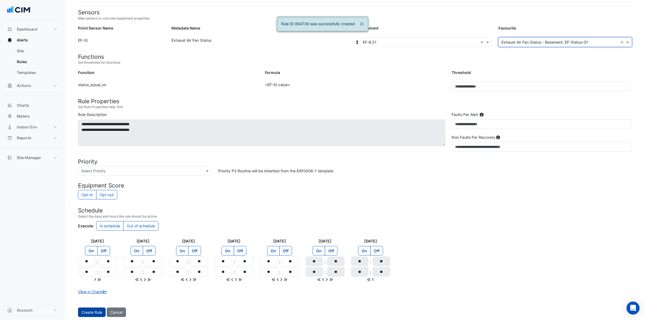
click at [92, 313] on button "Create Rule" at bounding box center [92, 311] width 28 height 9
click at [392, 44] on input "text" at bounding box center [419, 43] width 115 height 6
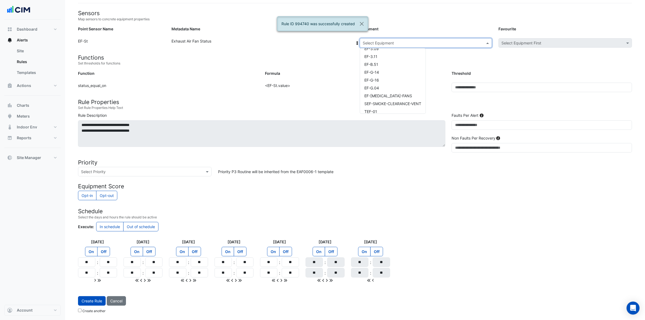
scroll to position [96, 0]
click at [398, 60] on div "EF-B.51" at bounding box center [393, 61] width 66 height 8
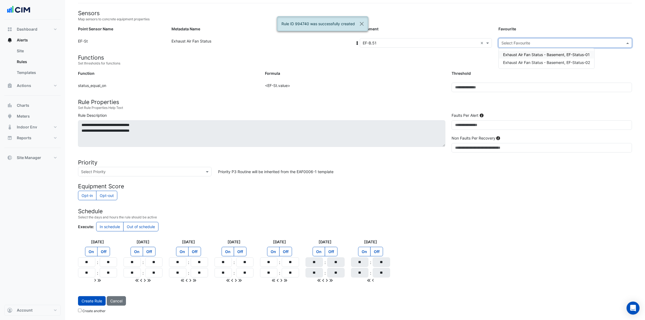
click at [540, 41] on input "text" at bounding box center [559, 43] width 117 height 6
click at [528, 62] on span "Exhaust Air Fan Status - Basement, EF-Status-02" at bounding box center [546, 62] width 87 height 5
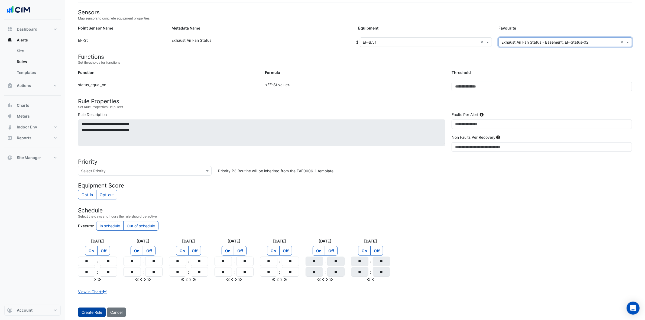
drag, startPoint x: 91, startPoint y: 314, endPoint x: 95, endPoint y: 313, distance: 3.9
click at [91, 315] on button "Create Rule" at bounding box center [92, 311] width 28 height 9
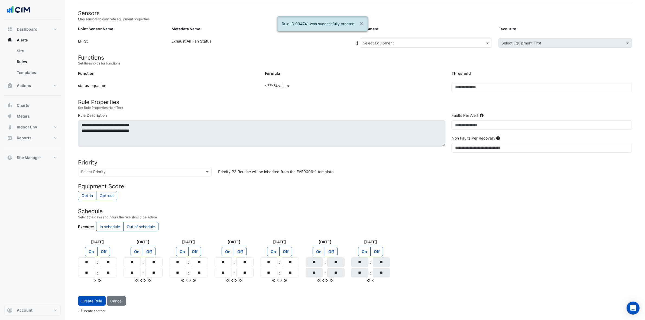
click at [393, 44] on input "text" at bounding box center [419, 43] width 115 height 6
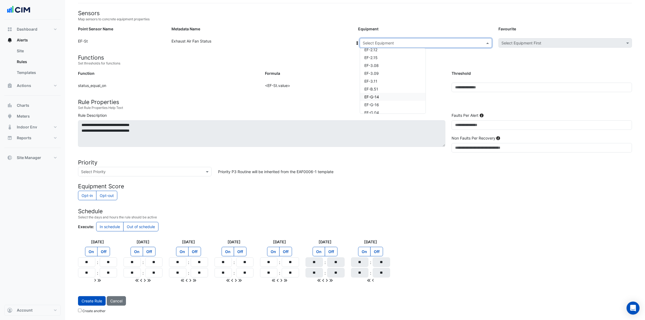
click at [384, 96] on div "EF-G-14" at bounding box center [393, 97] width 66 height 8
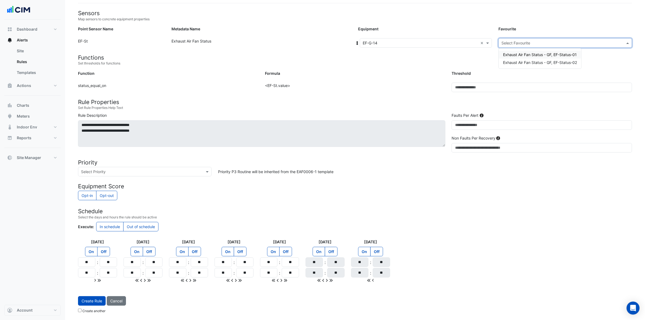
click at [529, 40] on input "text" at bounding box center [559, 43] width 117 height 6
click at [527, 52] on span "Exhaust Air Fan Status - GF, EF-Status-01" at bounding box center [540, 54] width 74 height 5
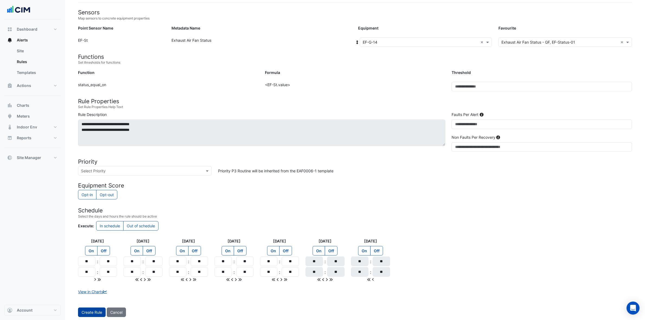
click at [88, 311] on button "Create Rule" at bounding box center [92, 311] width 28 height 9
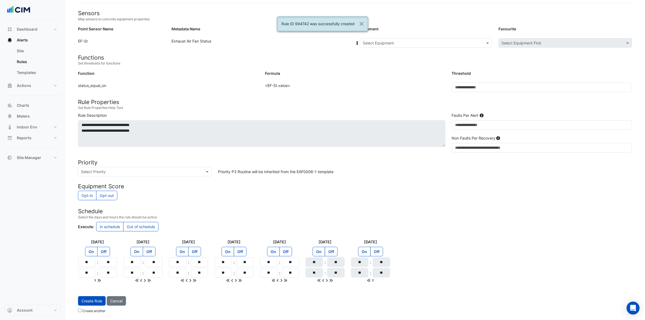
click at [416, 44] on input "text" at bounding box center [419, 43] width 115 height 6
click at [388, 64] on div "EF-G-14" at bounding box center [393, 68] width 66 height 8
click at [533, 43] on input "text" at bounding box center [559, 43] width 117 height 6
click at [531, 61] on span "Exhaust Air Fan Status - GF, EF-Status-02" at bounding box center [540, 62] width 74 height 5
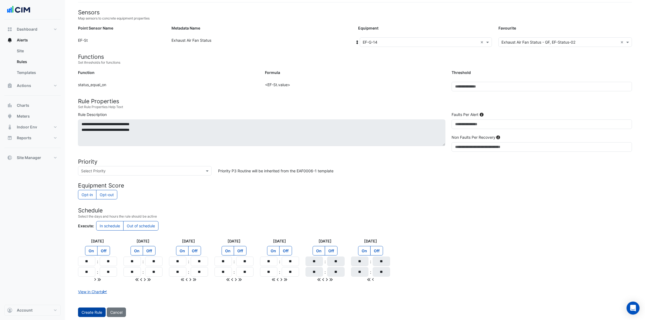
click at [96, 310] on button "Create Rule" at bounding box center [92, 311] width 28 height 9
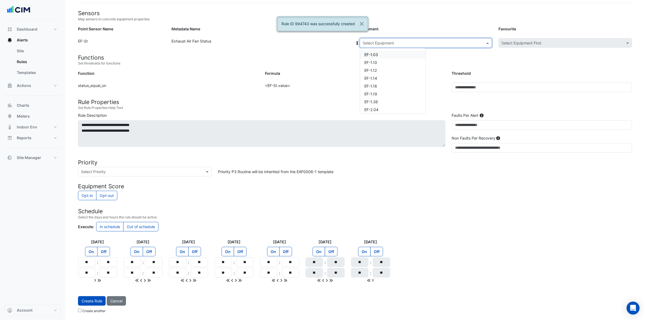
click at [413, 38] on div "Select Equipment" at bounding box center [425, 42] width 132 height 9
drag, startPoint x: 394, startPoint y: 103, endPoint x: 397, endPoint y: 101, distance: 4.0
click at [394, 103] on div "EF-G-16" at bounding box center [393, 105] width 66 height 8
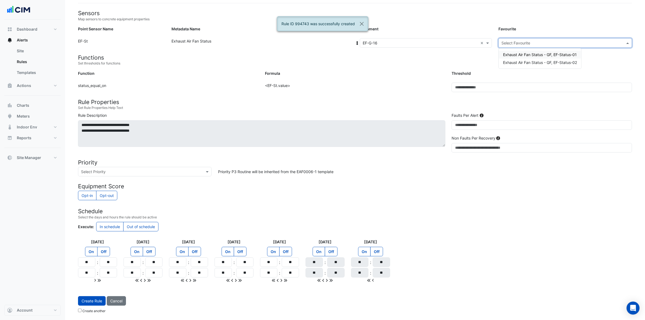
click at [543, 41] on input "text" at bounding box center [559, 43] width 117 height 6
click at [542, 52] on span "Exhaust Air Fan Status - GF, EF-Status-01" at bounding box center [540, 54] width 74 height 5
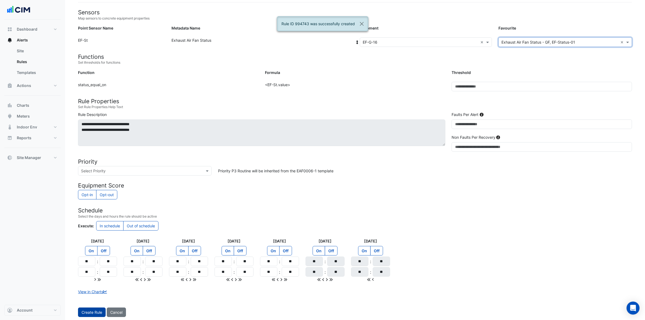
click at [86, 308] on button "Create Rule" at bounding box center [92, 311] width 28 height 9
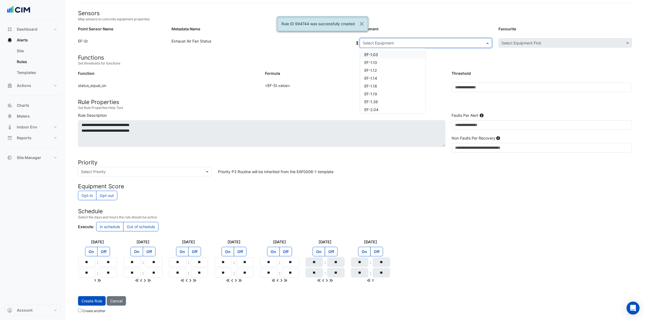
click at [417, 40] on input "text" at bounding box center [419, 43] width 115 height 6
click at [390, 78] on div "EF-G-16" at bounding box center [393, 76] width 66 height 8
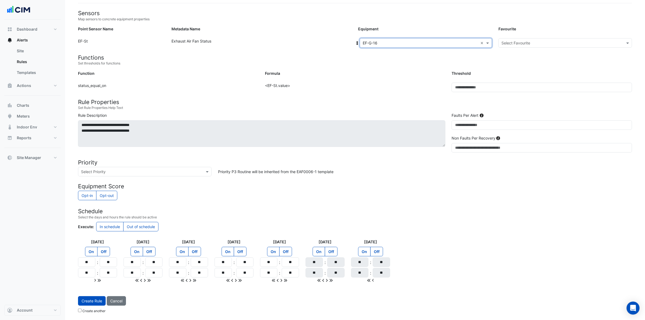
click at [538, 42] on input "text" at bounding box center [559, 43] width 117 height 6
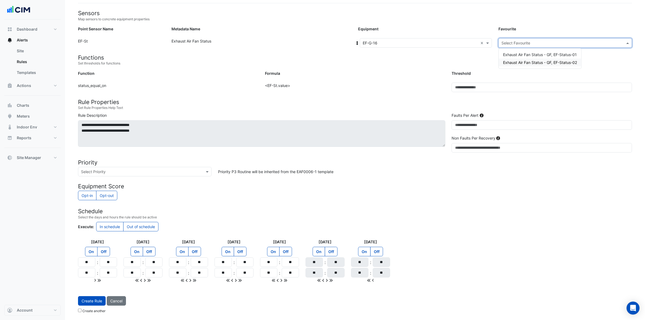
click at [537, 60] on span "Exhaust Air Fan Status - GF, EF-Status-02" at bounding box center [540, 62] width 74 height 5
click at [82, 315] on button "Create Rule" at bounding box center [92, 311] width 28 height 9
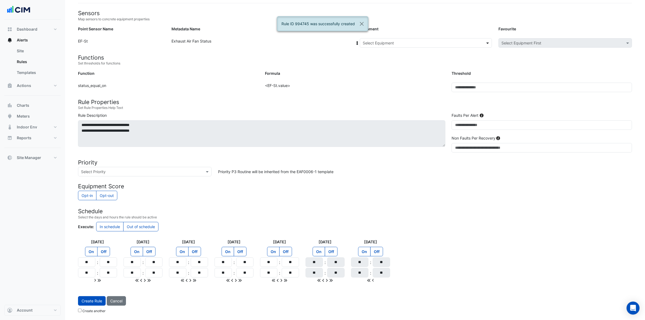
click at [487, 40] on span at bounding box center [488, 43] width 7 height 6
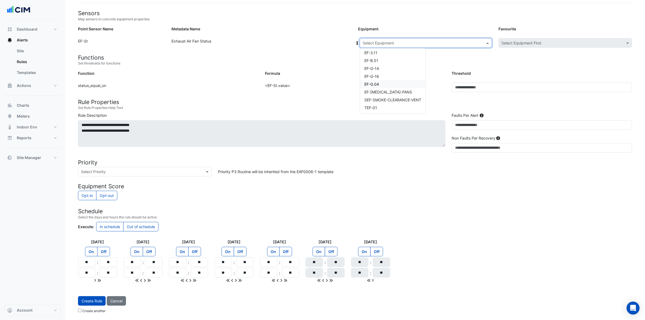
click at [384, 83] on div "EF-G.04" at bounding box center [393, 84] width 66 height 8
drag, startPoint x: 421, startPoint y: 43, endPoint x: 417, endPoint y: 47, distance: 5.2
click at [421, 43] on input "text" at bounding box center [419, 43] width 115 height 6
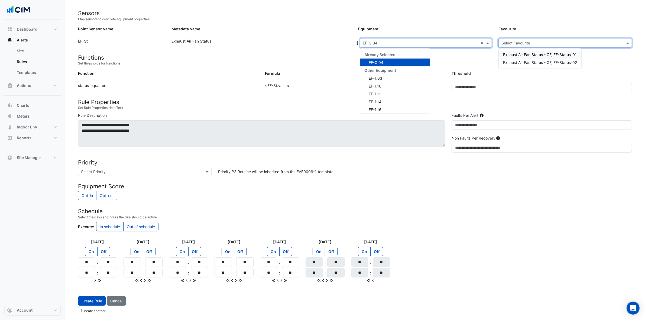
click at [529, 42] on input "text" at bounding box center [559, 43] width 117 height 6
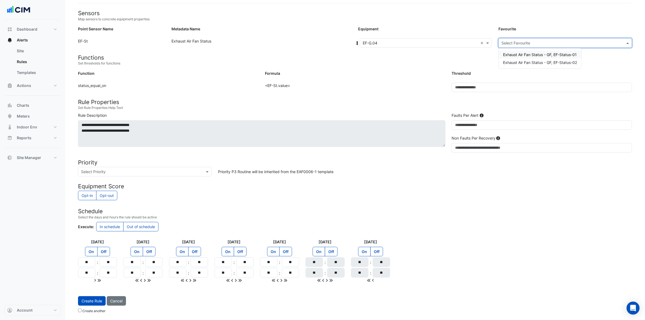
click at [529, 53] on span "Exhaust Air Fan Status - GF, EF-Status-01" at bounding box center [540, 54] width 74 height 5
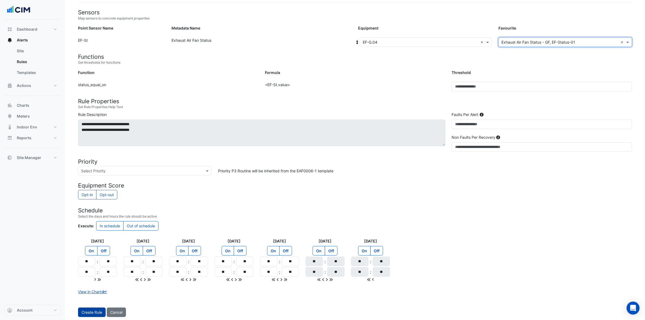
click at [86, 312] on button "Create Rule" at bounding box center [92, 311] width 28 height 9
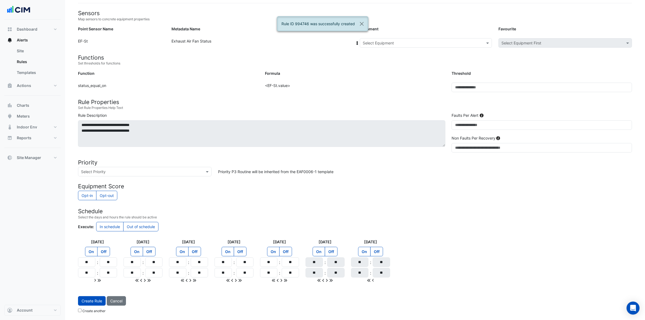
click at [415, 41] on input "text" at bounding box center [419, 43] width 115 height 6
drag, startPoint x: 386, startPoint y: 82, endPoint x: 518, endPoint y: 47, distance: 136.3
click at [517, 47] on div "Equipment: Select Equipment EF-1.03 EF-1.10 EF-1.12 EF-1.14 EF-1.16 EF-1.19 EF-…" at bounding box center [495, 44] width 280 height 12
click at [460, 41] on input "text" at bounding box center [419, 43] width 115 height 6
click at [393, 83] on div "EF-G.04" at bounding box center [393, 84] width 66 height 8
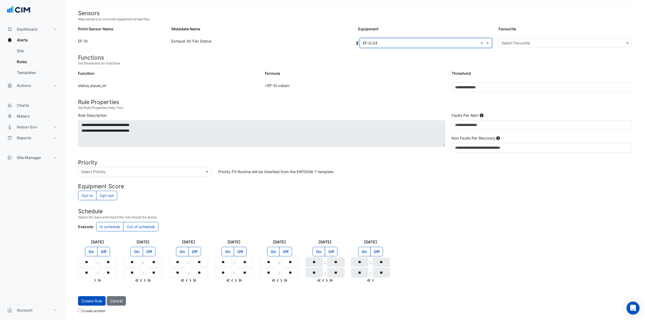
click at [554, 41] on input "text" at bounding box center [559, 43] width 117 height 6
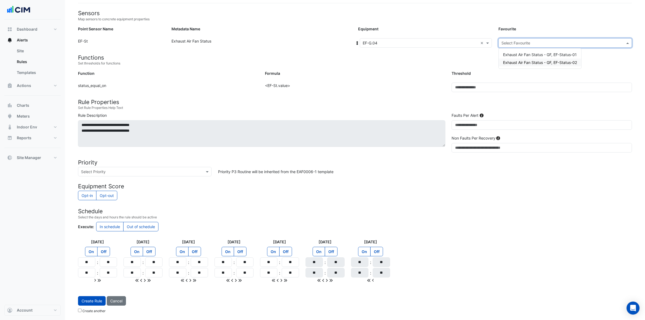
click at [547, 61] on span "Exhaust Air Fan Status - GF, EF-Status-02" at bounding box center [540, 62] width 74 height 5
click at [93, 311] on button "Create Rule" at bounding box center [92, 311] width 28 height 9
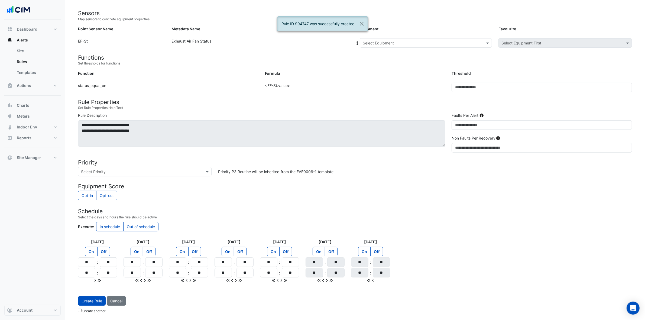
click at [424, 40] on input "text" at bounding box center [419, 43] width 115 height 6
click at [396, 90] on span "EF-[MEDICAL_DATA]-FANS" at bounding box center [388, 92] width 48 height 5
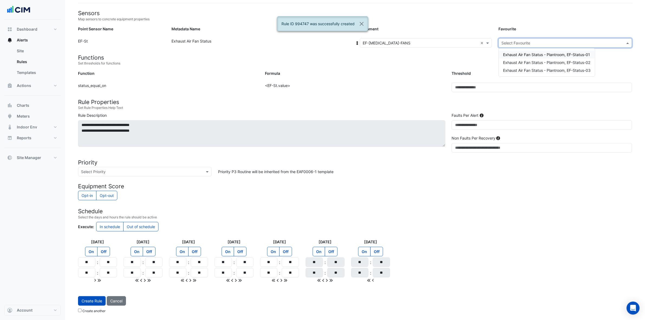
click at [553, 40] on input "text" at bounding box center [559, 43] width 117 height 6
click at [544, 55] on span "Exhaust Air Fan Status - Plantroom, EF-Status-01" at bounding box center [546, 54] width 87 height 5
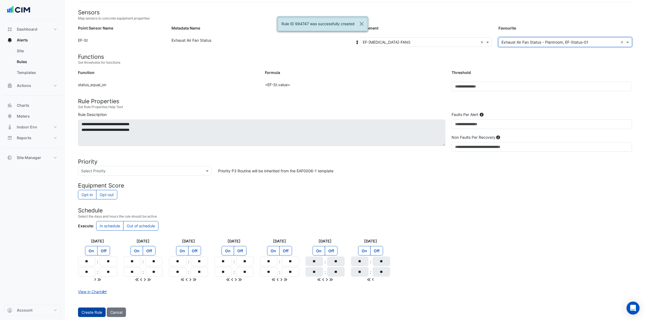
click at [94, 314] on button "Create Rule" at bounding box center [92, 311] width 28 height 9
click at [430, 41] on input "text" at bounding box center [419, 43] width 115 height 6
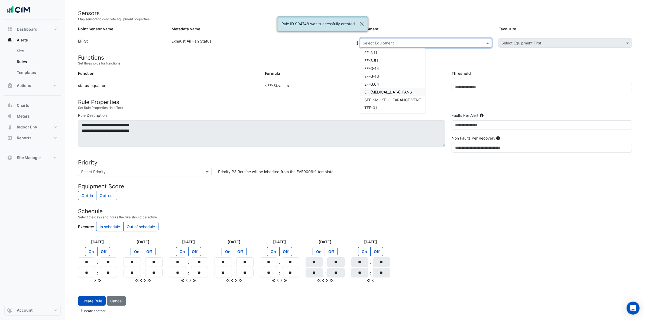
click at [402, 92] on span "EF-[MEDICAL_DATA]-FANS" at bounding box center [388, 92] width 48 height 5
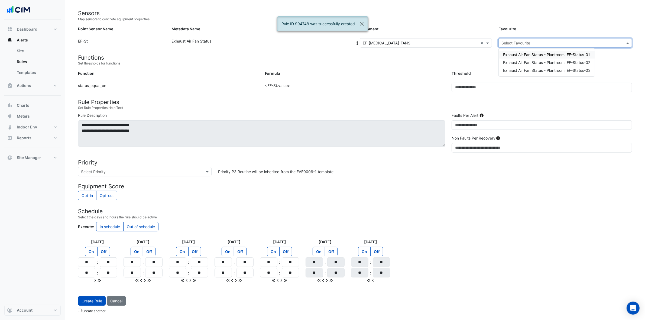
click at [548, 43] on input "text" at bounding box center [559, 43] width 117 height 6
click at [545, 60] on span "Exhaust Air Fan Status - Plantroom, EF-Status-02" at bounding box center [546, 62] width 87 height 5
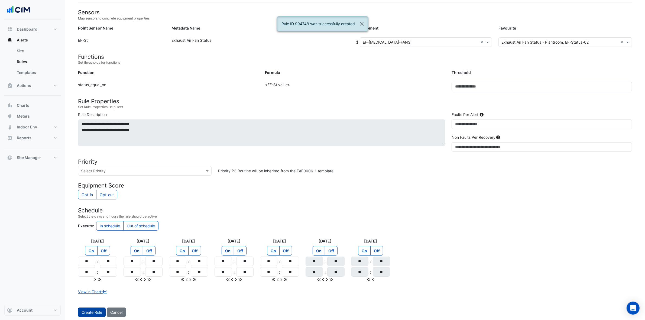
click at [96, 312] on button "Create Rule" at bounding box center [92, 311] width 28 height 9
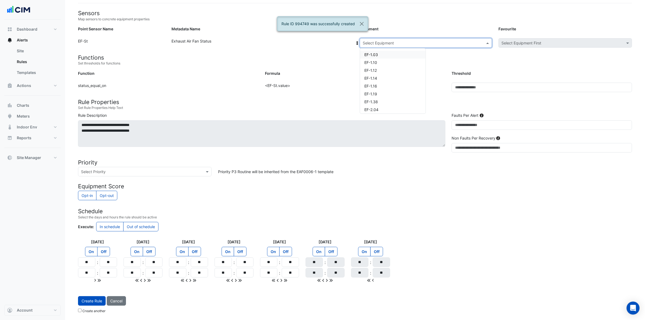
click at [451, 45] on div "Select Equipment" at bounding box center [425, 42] width 132 height 9
drag, startPoint x: 412, startPoint y: 91, endPoint x: 421, endPoint y: 87, distance: 10.1
click at [412, 91] on span "EF-[MEDICAL_DATA]-FANS" at bounding box center [388, 92] width 48 height 5
click at [538, 42] on input "text" at bounding box center [559, 43] width 117 height 6
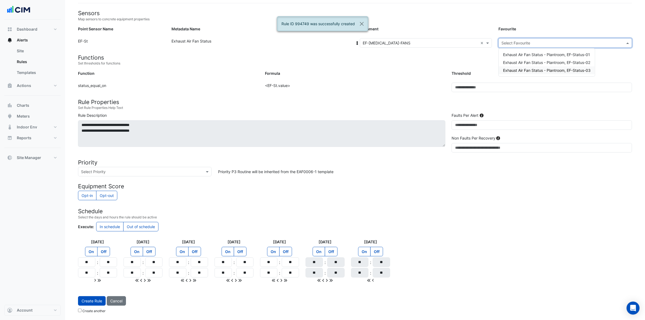
click at [538, 68] on span "Exhaust Air Fan Status - Plantroom, EF-Status-03" at bounding box center [546, 70] width 87 height 5
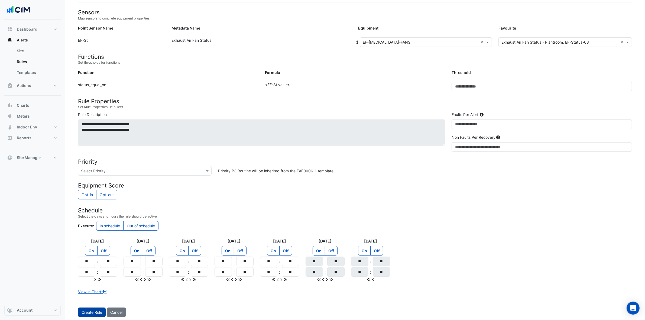
click at [87, 314] on button "Create Rule" at bounding box center [92, 311] width 28 height 9
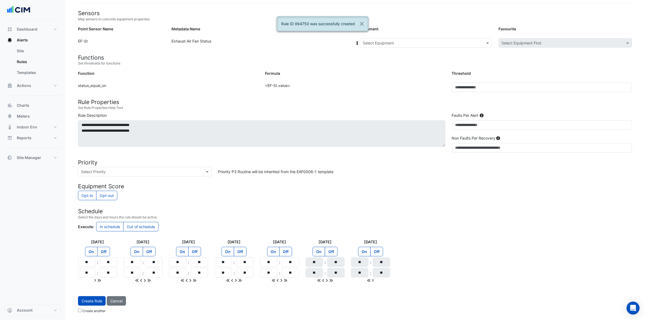
click at [491, 41] on span at bounding box center [488, 43] width 7 height 6
click at [393, 100] on span "SEF-SMOKE-CLEARANCE-VENT" at bounding box center [392, 99] width 57 height 5
click at [558, 38] on div "Select Favourite" at bounding box center [564, 42] width 133 height 9
click at [545, 52] on span "Exhaust Air Fan Status - Plantroom, EF-Status-01" at bounding box center [546, 54] width 87 height 5
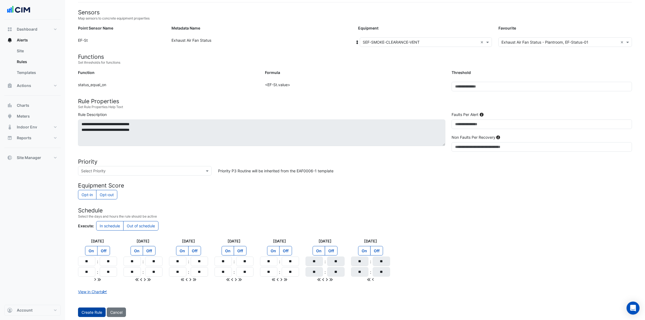
click at [84, 313] on button "Create Rule" at bounding box center [92, 311] width 28 height 9
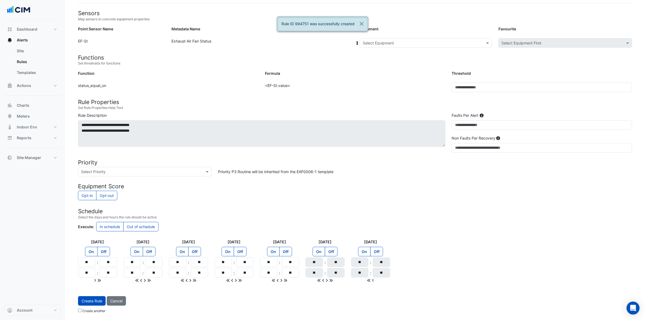
click at [440, 43] on input "text" at bounding box center [419, 43] width 115 height 6
click at [393, 98] on span "SEF-SMOKE-CLEARANCE-VENT" at bounding box center [392, 99] width 57 height 5
click at [536, 41] on input "text" at bounding box center [559, 43] width 117 height 6
click at [532, 60] on span "Exhaust Air Fan Status - Plantroom, EF-Status-02" at bounding box center [546, 62] width 87 height 5
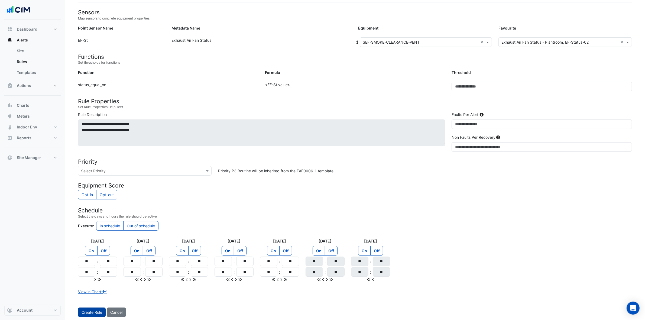
click at [99, 311] on button "Create Rule" at bounding box center [92, 311] width 28 height 9
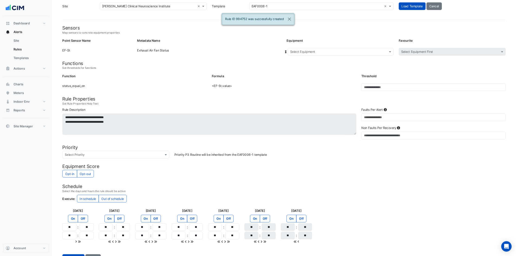
scroll to position [0, 0]
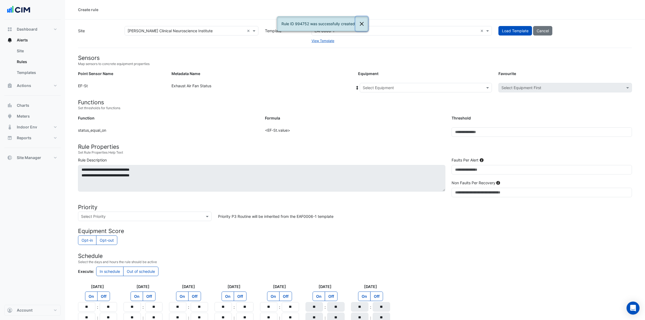
click at [364, 22] on button "Close" at bounding box center [361, 24] width 12 height 15
drag, startPoint x: 345, startPoint y: 30, endPoint x: 627, endPoint y: 96, distance: 288.8
click at [306, 31] on div "Site Select a Site × [PERSON_NAME] Clinical Neuroscience Institute × Template S…" at bounding box center [355, 34] width 560 height 17
click at [331, 30] on input "text" at bounding box center [396, 31] width 164 height 6
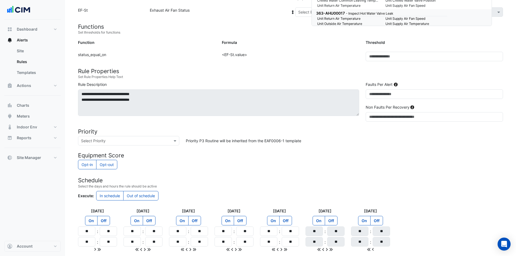
scroll to position [0, 0]
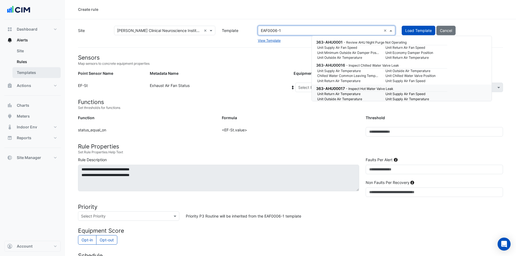
click at [33, 71] on link "Templates" at bounding box center [36, 72] width 48 height 11
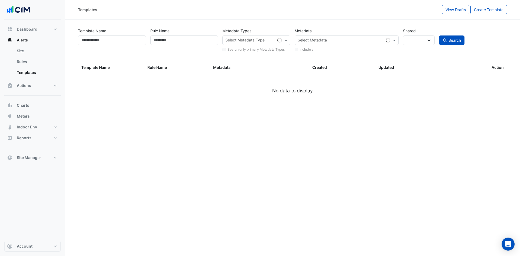
select select
select select "***"
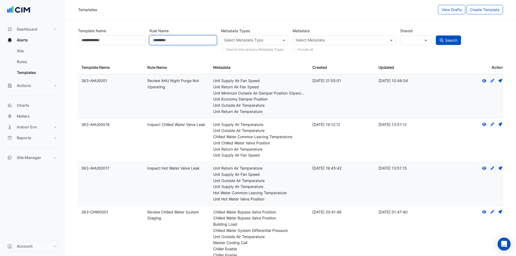
click at [174, 39] on input "Rule Name" at bounding box center [182, 39] width 67 height 9
type input "*******"
click at [436, 35] on button "Search" at bounding box center [448, 39] width 25 height 9
select select
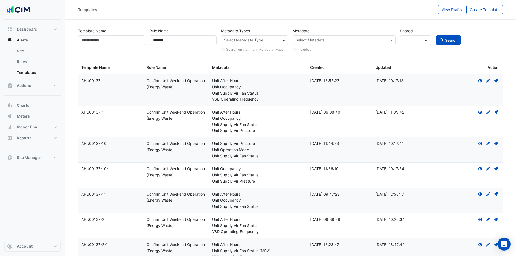
click at [285, 41] on span at bounding box center [284, 40] width 7 height 6
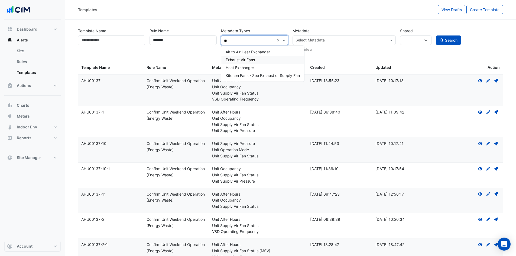
click at [257, 56] on div "Exhaust Air Fans" at bounding box center [262, 60] width 83 height 8
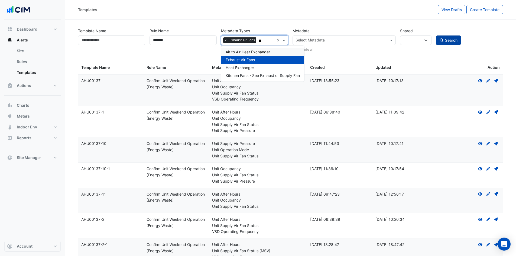
type input "**"
click at [439, 40] on icon "submit" at bounding box center [441, 40] width 5 height 4
select select
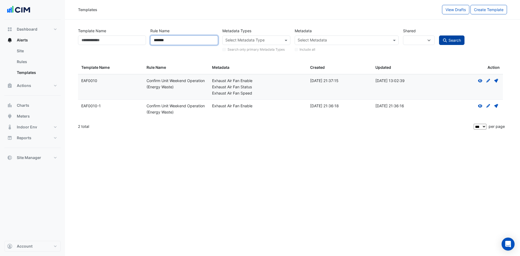
drag, startPoint x: 184, startPoint y: 43, endPoint x: 153, endPoint y: 41, distance: 31.2
click at [153, 41] on input "*******" at bounding box center [184, 39] width 68 height 9
click at [109, 40] on input "Template Name" at bounding box center [112, 39] width 68 height 9
paste input "*******"
type input "*******"
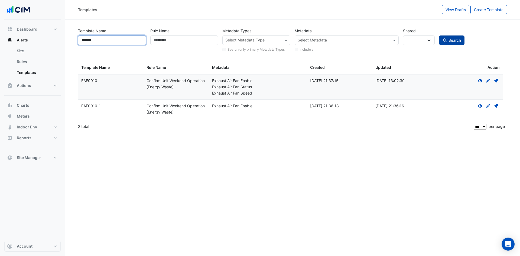
click at [439, 35] on button "Search" at bounding box center [451, 39] width 25 height 9
select select
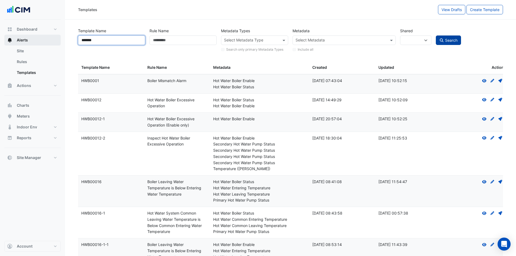
drag, startPoint x: 106, startPoint y: 42, endPoint x: 50, endPoint y: 40, distance: 55.8
paste input "********"
type input "********"
click at [436, 35] on button "Search" at bounding box center [448, 39] width 25 height 9
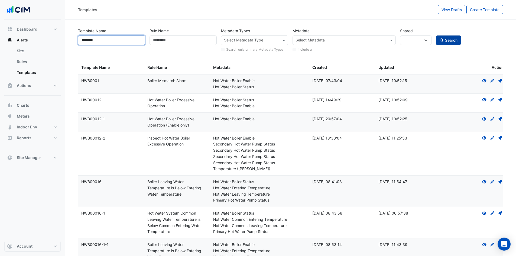
select select
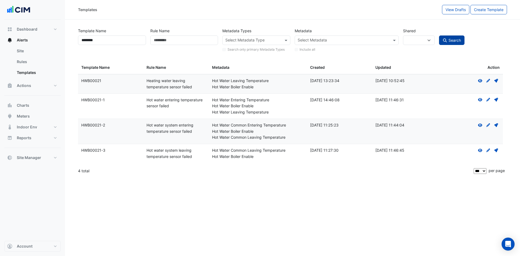
drag, startPoint x: 257, startPoint y: 87, endPoint x: 206, endPoint y: 84, distance: 51.0
click at [206, 84] on div "Template Name: HWB00021 Rule Name: Heating water leaving temperature sensor fai…" at bounding box center [290, 83] width 425 height 19
click at [496, 81] on icon at bounding box center [496, 81] width 4 height 4
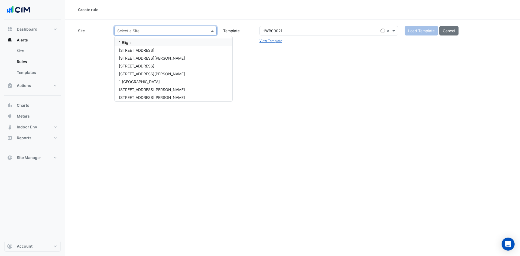
click at [166, 29] on input "text" at bounding box center [160, 31] width 86 height 6
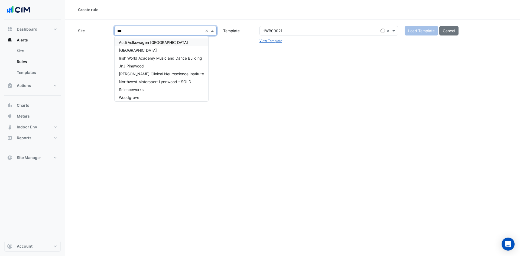
type input "****"
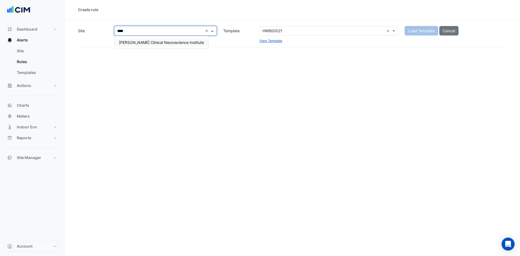
click at [164, 42] on span "[PERSON_NAME] Clinical Neuroscience Institute" at bounding box center [161, 42] width 85 height 5
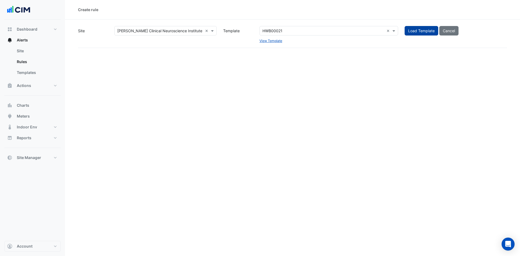
click at [414, 31] on button "Load Template" at bounding box center [421, 30] width 34 height 9
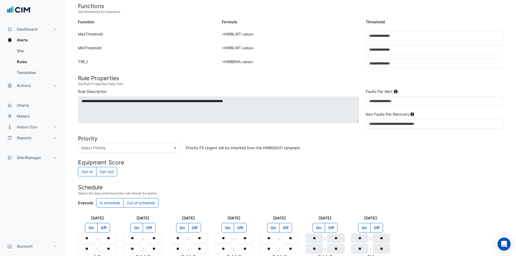
scroll to position [150, 0]
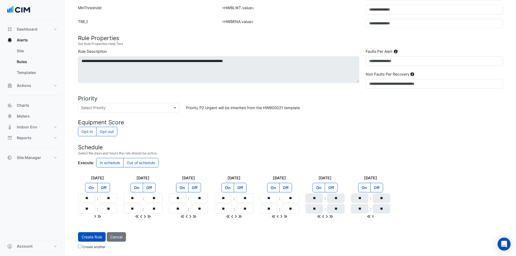
click at [84, 249] on label "Create another" at bounding box center [93, 246] width 23 height 5
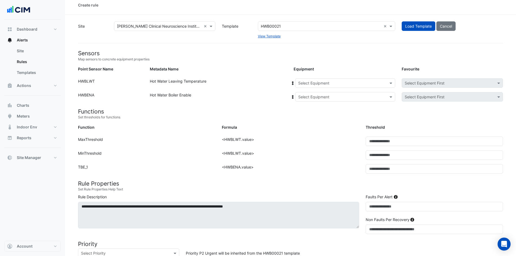
scroll to position [0, 0]
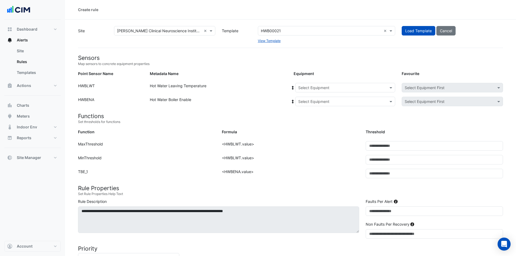
click at [376, 90] on input "text" at bounding box center [339, 88] width 83 height 6
click at [302, 99] on span "BLR-01" at bounding box center [306, 99] width 13 height 5
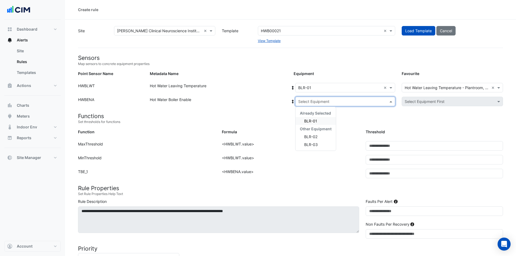
click at [325, 100] on input "text" at bounding box center [339, 102] width 83 height 6
click at [317, 121] on span "BLR-01" at bounding box center [310, 121] width 13 height 5
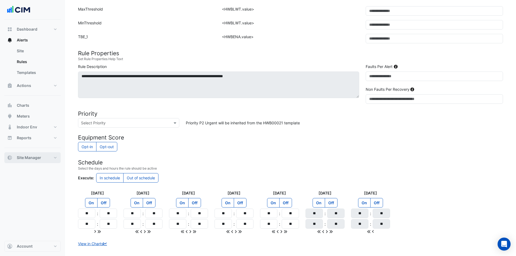
scroll to position [162, 0]
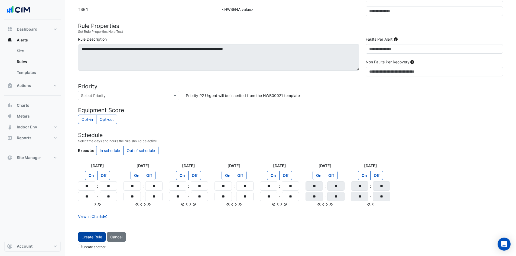
click at [91, 237] on button "Create Rule" at bounding box center [92, 236] width 28 height 9
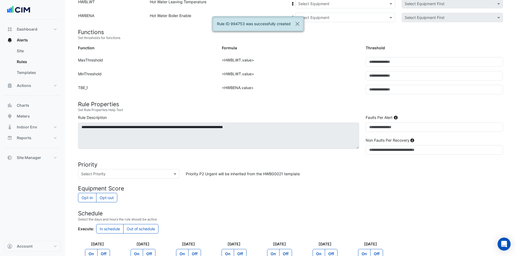
scroll to position [42, 0]
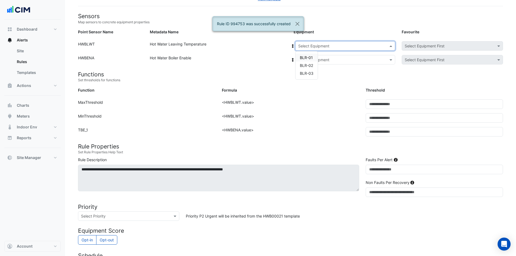
click at [345, 46] on input "text" at bounding box center [339, 46] width 83 height 6
click at [308, 65] on span "BLR-02" at bounding box center [306, 65] width 13 height 5
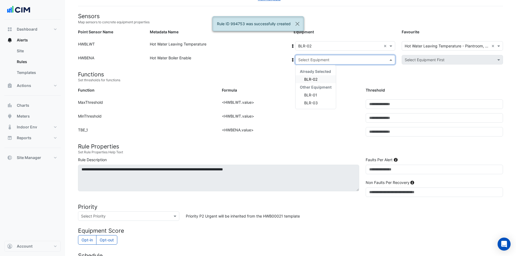
click at [334, 58] on input "text" at bounding box center [339, 60] width 83 height 6
click at [315, 79] on span "BLR-02" at bounding box center [310, 79] width 13 height 5
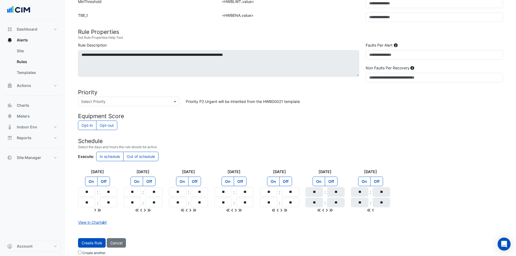
scroll to position [162, 0]
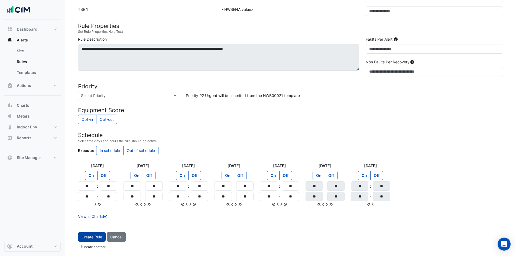
click at [93, 233] on button "Create Rule" at bounding box center [92, 236] width 28 height 9
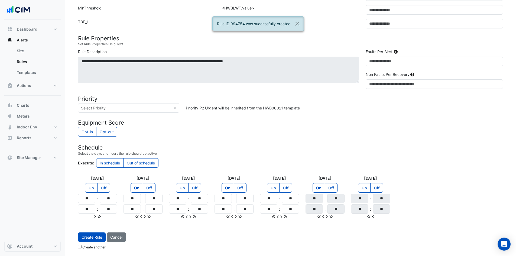
scroll to position [42, 0]
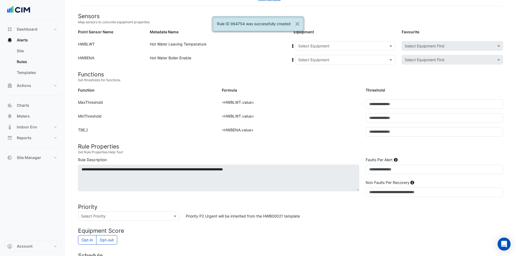
click at [331, 44] on input "text" at bounding box center [339, 46] width 83 height 6
click at [305, 71] on span "BLR-03" at bounding box center [307, 73] width 14 height 5
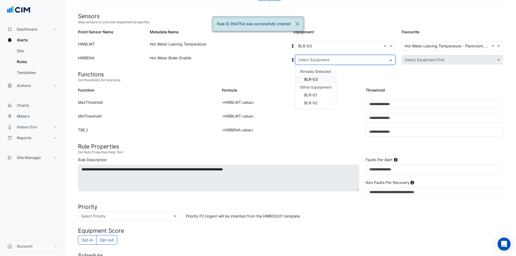
click at [338, 57] on input "text" at bounding box center [339, 60] width 83 height 6
click at [321, 79] on div "BLR-03" at bounding box center [315, 79] width 40 height 8
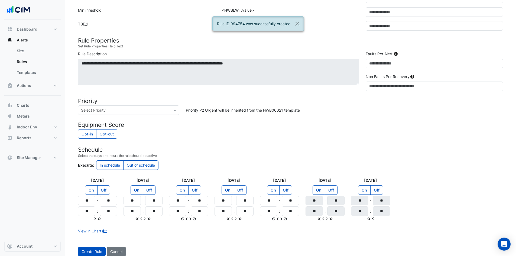
scroll to position [162, 0]
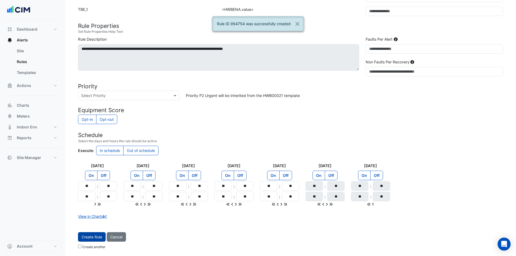
click at [91, 237] on button "Create Rule" at bounding box center [92, 236] width 28 height 9
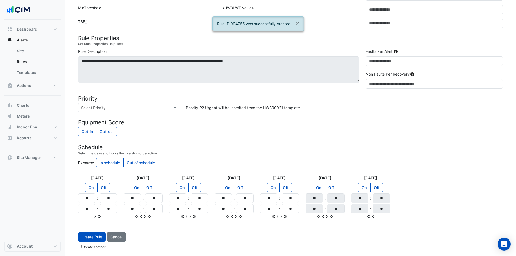
scroll to position [150, 0]
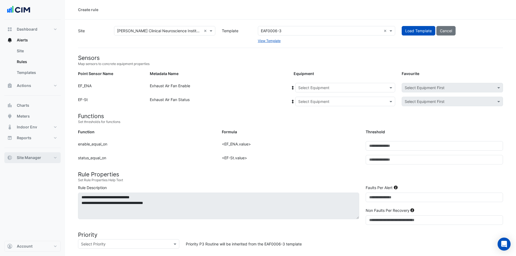
click at [55, 156] on button "Site Manager" at bounding box center [32, 157] width 56 height 11
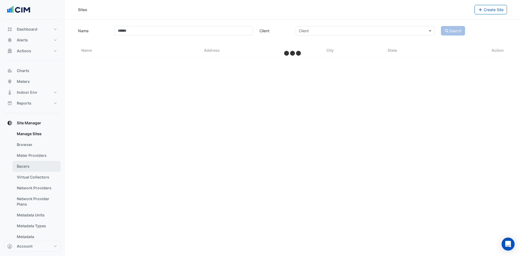
select select "***"
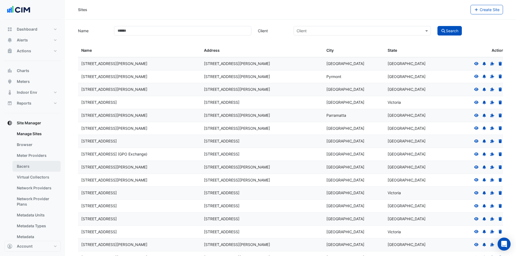
click at [33, 162] on link "Bacers" at bounding box center [36, 166] width 48 height 11
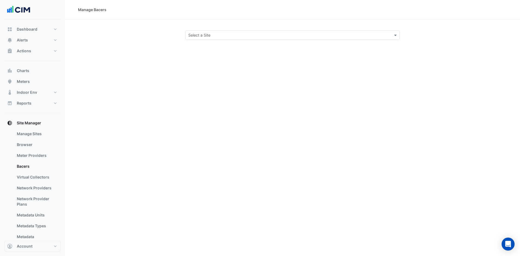
click at [253, 35] on input "text" at bounding box center [287, 35] width 198 height 6
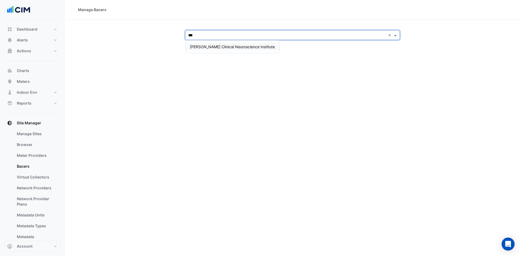
type input "****"
click at [249, 45] on span "[PERSON_NAME] Clinical Neuroscience Institute" at bounding box center [232, 46] width 85 height 5
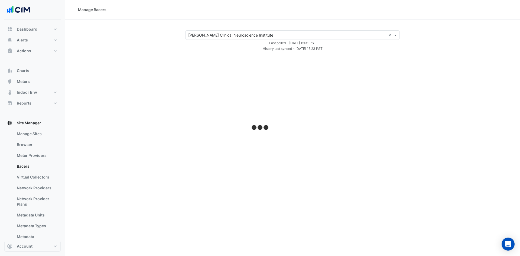
select select "***"
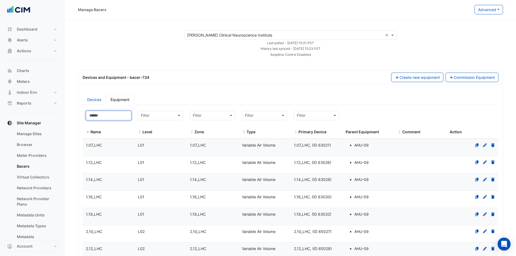
click at [106, 116] on input at bounding box center [108, 115] width 45 height 9
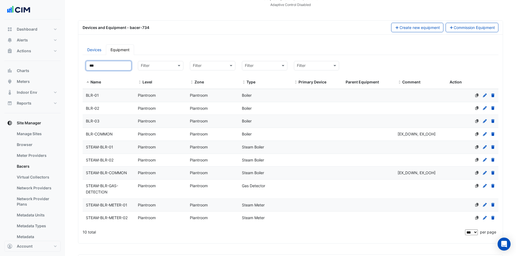
scroll to position [54, 0]
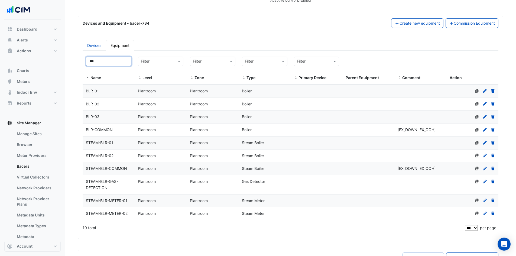
type input "***"
click at [97, 127] on span "BLR-COMMON" at bounding box center [99, 129] width 27 height 5
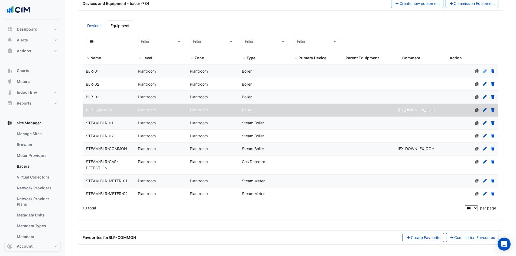
scroll to position [94, 0]
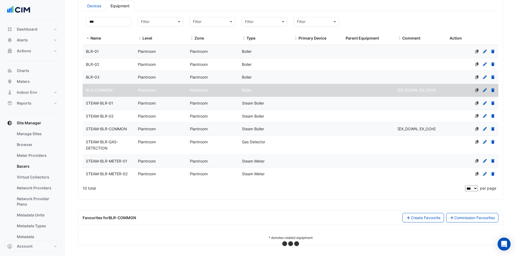
select select "***"
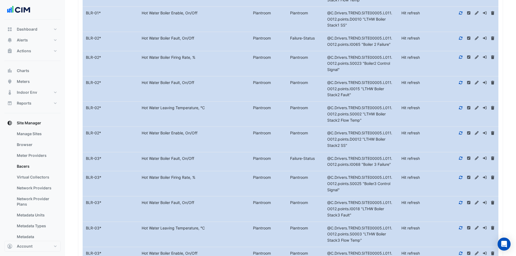
scroll to position [453, 0]
click at [44, 39] on button "Alerts" at bounding box center [32, 40] width 56 height 11
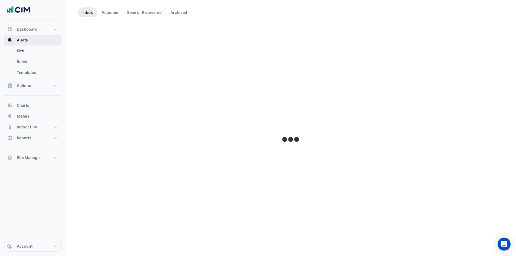
scroll to position [45, 0]
click at [36, 53] on link "Site" at bounding box center [36, 50] width 48 height 11
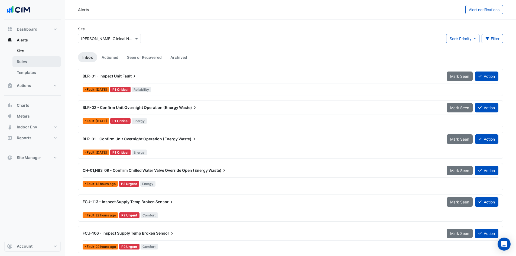
click at [33, 59] on link "Rules" at bounding box center [36, 61] width 48 height 11
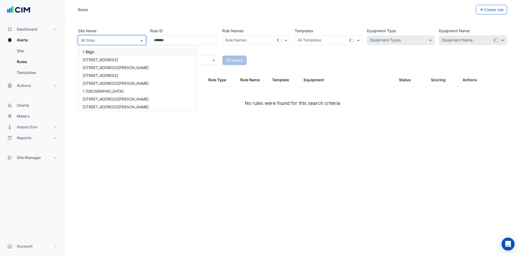
click at [135, 42] on div at bounding box center [111, 40] width 67 height 6
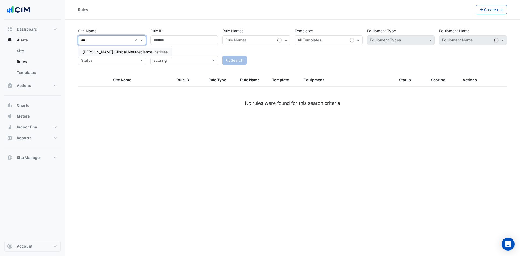
type input "****"
click at [131, 51] on span "[PERSON_NAME] Clinical Neuroscience Institute" at bounding box center [125, 52] width 85 height 5
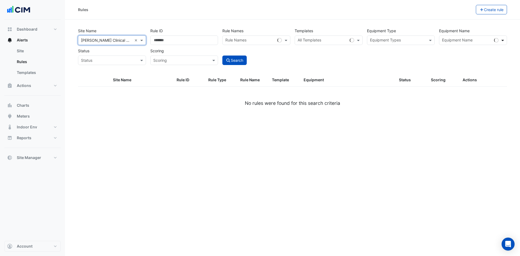
click at [504, 39] on span at bounding box center [503, 40] width 7 height 6
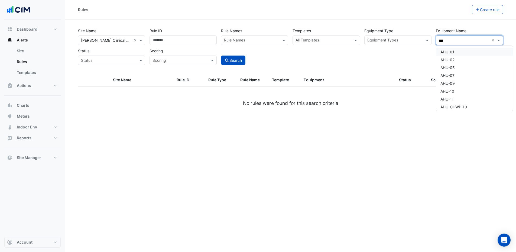
click at [452, 50] on span "AHU-01" at bounding box center [447, 52] width 14 height 5
type input "***"
click at [239, 60] on button "Search" at bounding box center [233, 59] width 24 height 9
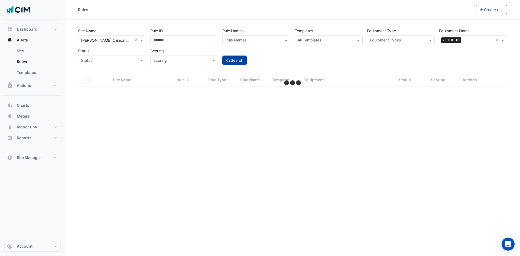
select select "***"
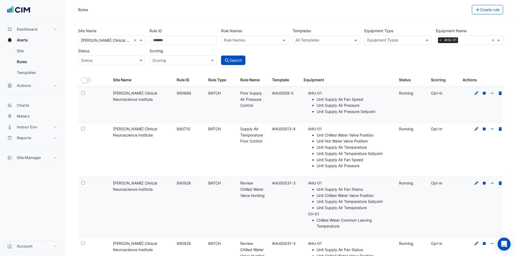
click at [440, 40] on span "×" at bounding box center [440, 39] width 5 height 5
click at [450, 40] on input "text" at bounding box center [466, 41] width 55 height 6
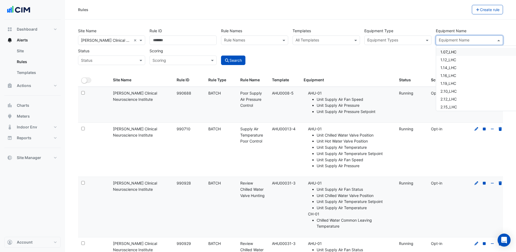
click at [455, 53] on span "1.07_LHC" at bounding box center [448, 52] width 16 height 5
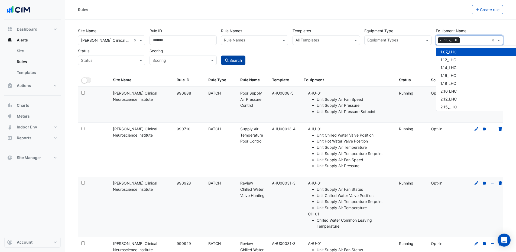
click at [237, 59] on button "Search" at bounding box center [233, 59] width 24 height 9
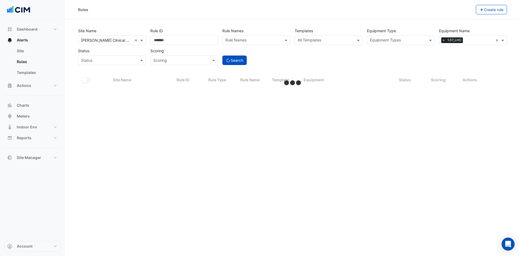
select select "***"
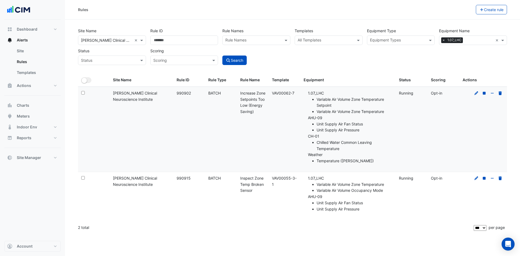
click at [443, 41] on span "×" at bounding box center [443, 39] width 5 height 5
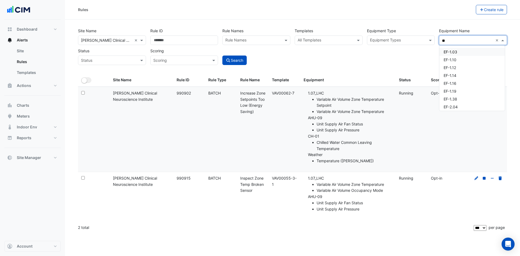
click at [453, 51] on span "EF-1.03" at bounding box center [450, 52] width 14 height 5
type input "**"
click at [237, 60] on button "Search" at bounding box center [234, 59] width 24 height 9
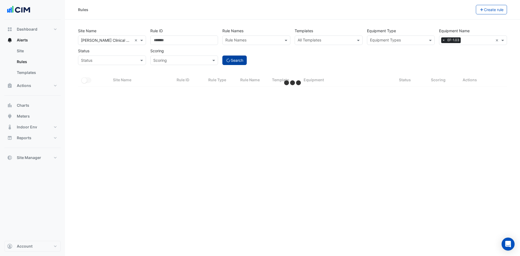
select select "***"
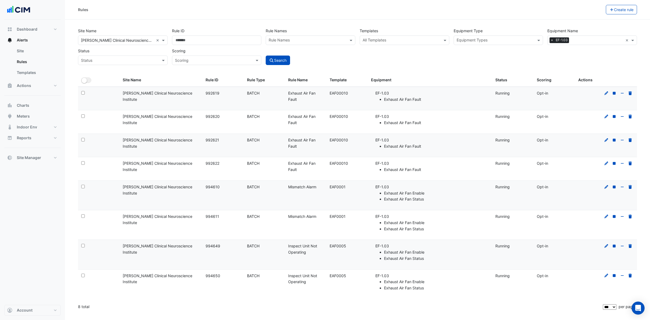
click at [551, 41] on span "×" at bounding box center [551, 39] width 5 height 5
drag, startPoint x: 378, startPoint y: 41, endPoint x: 395, endPoint y: 35, distance: 18.0
click at [378, 41] on input "text" at bounding box center [400, 41] width 77 height 6
click at [390, 37] on div "All Templates" at bounding box center [400, 40] width 80 height 8
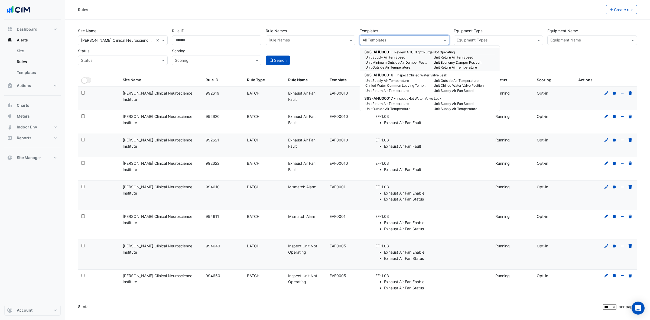
paste input "*******"
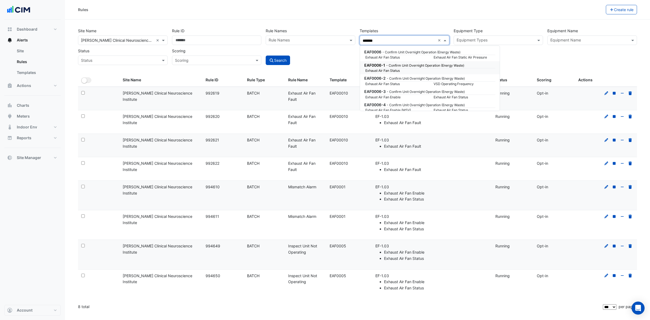
click at [390, 63] on small "- Confirm Unit Overnight Operation (Energy Waste)" at bounding box center [425, 65] width 78 height 4
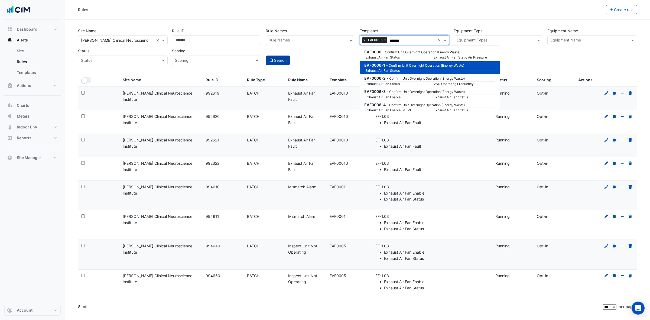
type input "*******"
click at [280, 61] on button "Search" at bounding box center [278, 59] width 24 height 9
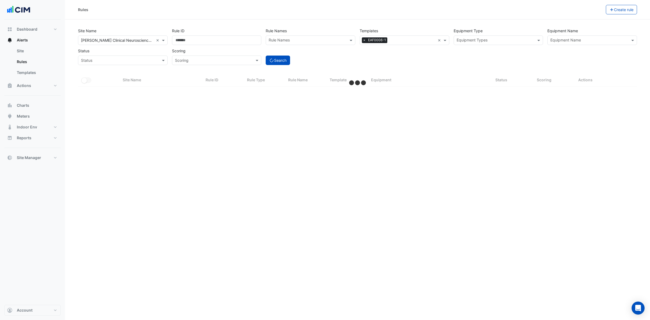
select select "***"
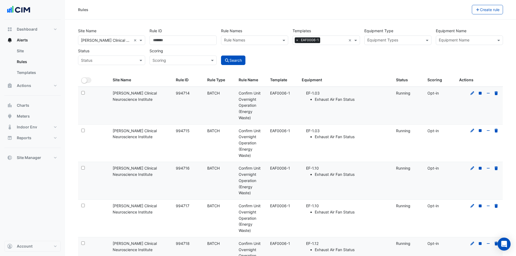
click at [473, 41] on input "text" at bounding box center [466, 41] width 55 height 6
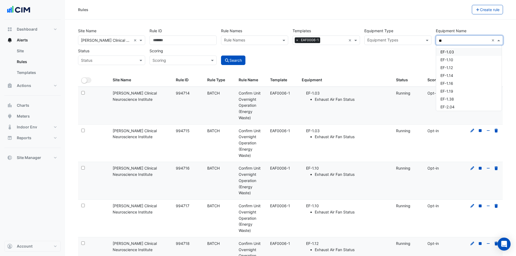
click at [450, 50] on span "EF-1.03" at bounding box center [447, 52] width 14 height 5
type input "**"
click at [240, 60] on button "Search" at bounding box center [233, 59] width 24 height 9
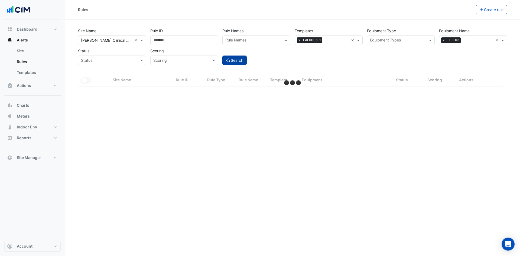
select select "***"
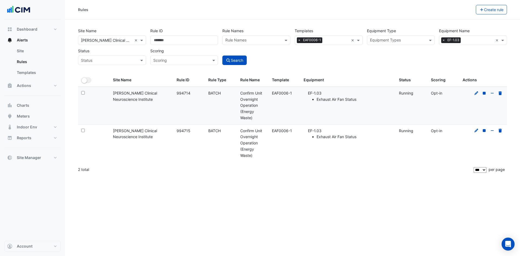
click at [299, 41] on span "×" at bounding box center [299, 39] width 5 height 5
click at [443, 40] on span "×" at bounding box center [443, 39] width 5 height 5
click at [431, 40] on span at bounding box center [430, 40] width 7 height 6
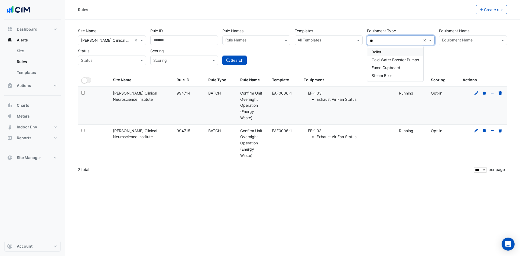
click at [400, 52] on div "Boiler" at bounding box center [395, 52] width 56 height 8
type input "**"
click at [237, 61] on button "Search" at bounding box center [234, 59] width 24 height 9
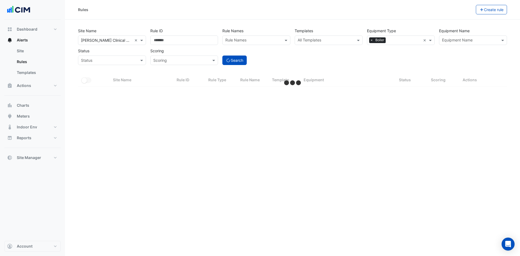
select select "***"
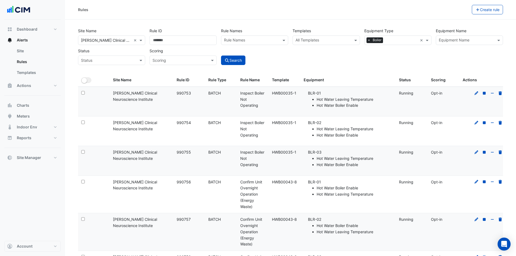
click at [479, 41] on input "text" at bounding box center [466, 41] width 55 height 6
click at [458, 51] on div "BLR-01" at bounding box center [453, 52] width 35 height 8
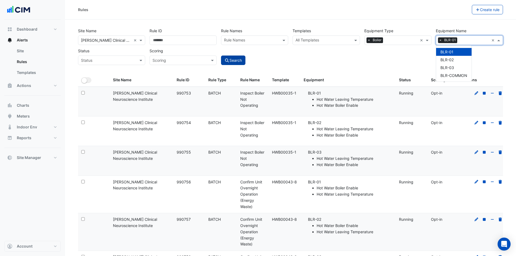
click at [234, 58] on button "Search" at bounding box center [233, 59] width 24 height 9
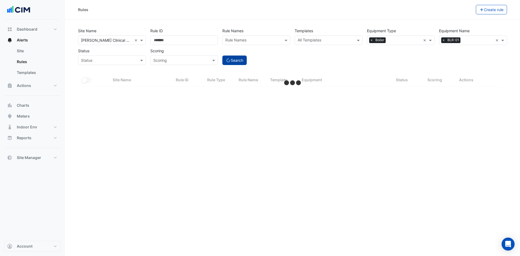
select select "***"
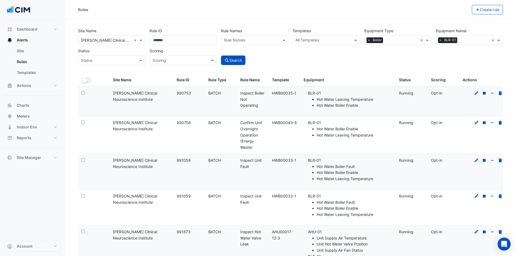
click at [367, 40] on span "×" at bounding box center [368, 39] width 5 height 5
click at [222, 62] on button "Search" at bounding box center [233, 59] width 24 height 9
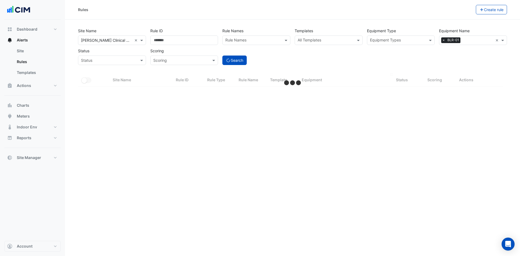
select select "***"
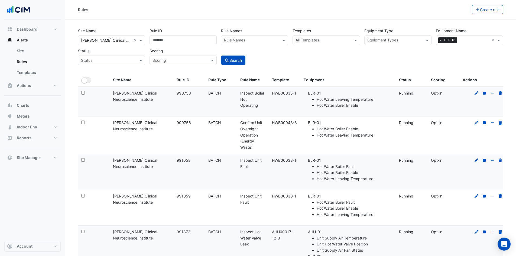
click at [307, 40] on input "text" at bounding box center [322, 41] width 55 height 6
paste input "**********"
type input "**********"
click at [321, 41] on input "**********" at bounding box center [320, 41] width 50 height 6
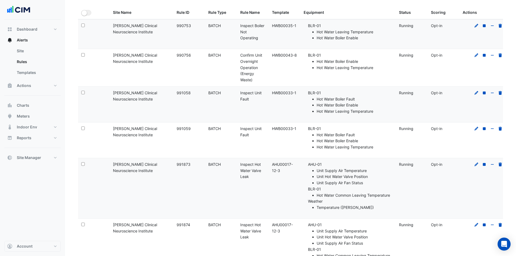
scroll to position [27, 0]
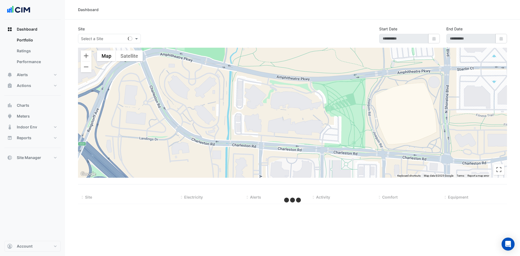
type input "**********"
select select "***"
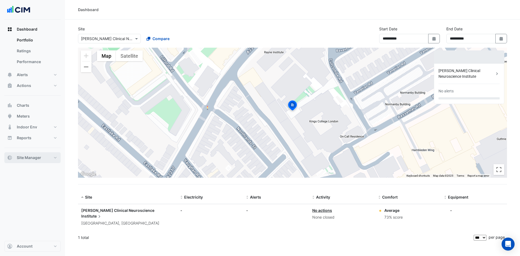
click at [55, 158] on button "Site Manager" at bounding box center [32, 157] width 56 height 11
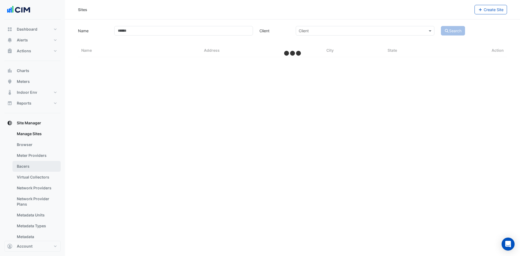
click at [32, 168] on link "Bacers" at bounding box center [36, 166] width 48 height 11
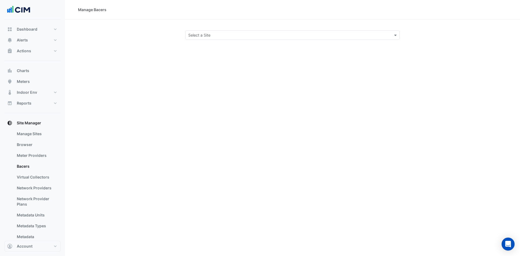
click at [223, 30] on section "Select a Site" at bounding box center [292, 29] width 455 height 20
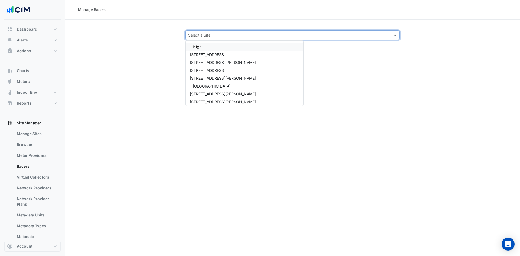
click at [222, 32] on input "text" at bounding box center [287, 35] width 198 height 6
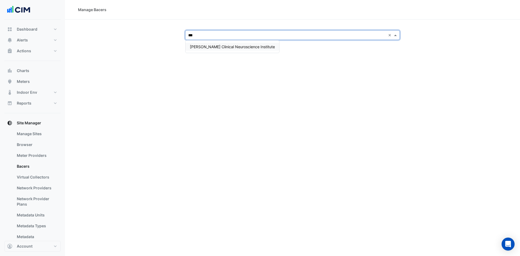
type input "****"
click at [225, 46] on span "[PERSON_NAME] Clinical Neuroscience Institute" at bounding box center [232, 46] width 85 height 5
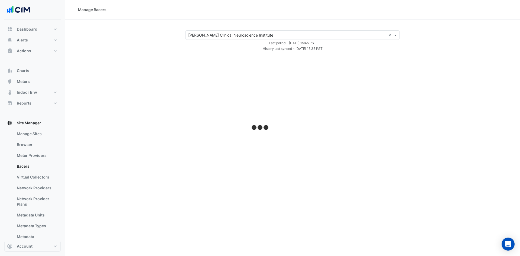
select select "***"
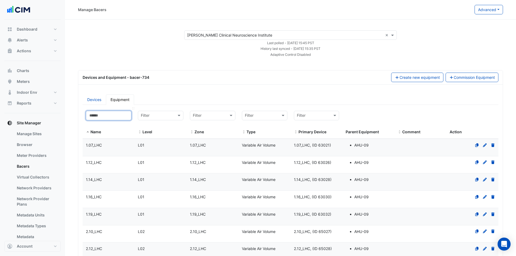
click at [113, 118] on input at bounding box center [108, 115] width 45 height 9
click at [99, 146] on span "1.07_LHC" at bounding box center [94, 145] width 16 height 5
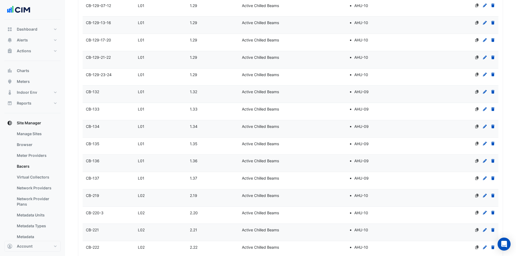
select select "***"
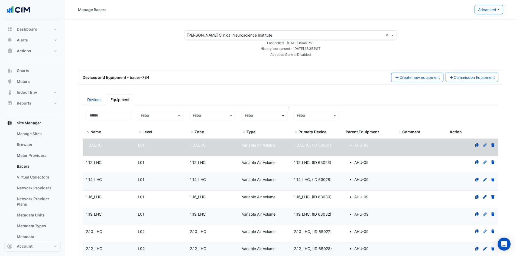
click at [282, 113] on span at bounding box center [283, 115] width 7 height 6
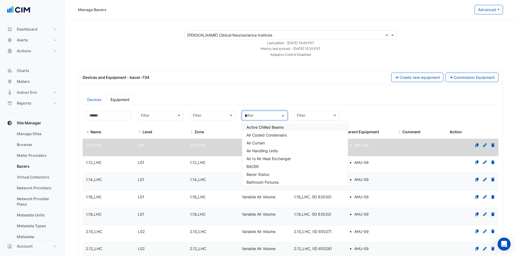
type input "**"
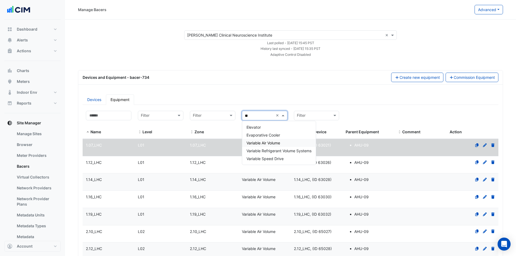
click at [287, 145] on div "Variable Air Volume" at bounding box center [279, 143] width 74 height 8
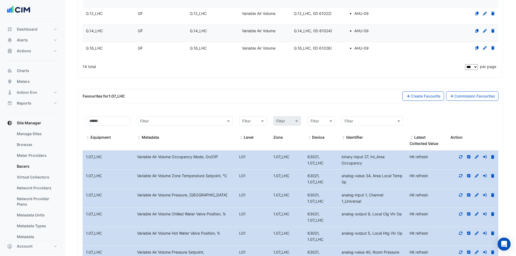
scroll to position [379, 0]
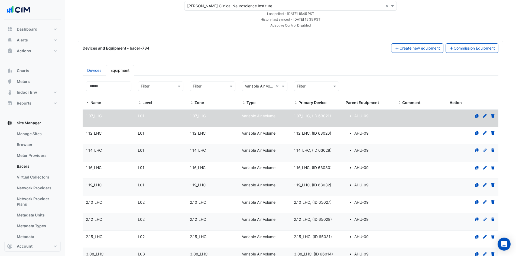
scroll to position [0, 0]
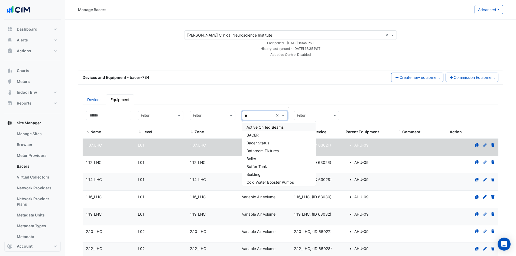
type input "**"
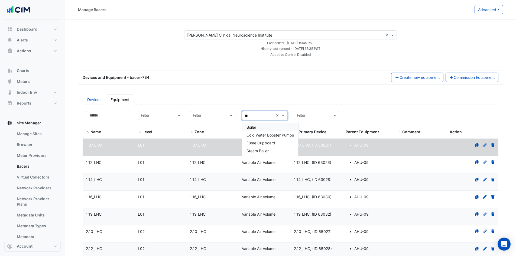
click at [276, 125] on div "Boiler" at bounding box center [270, 127] width 56 height 8
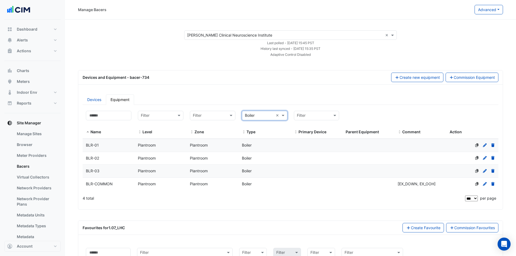
click at [111, 144] on div "BLR-01" at bounding box center [109, 145] width 52 height 6
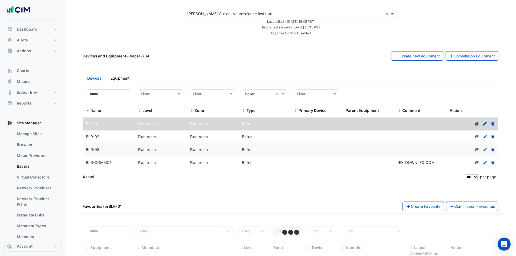
scroll to position [47, 0]
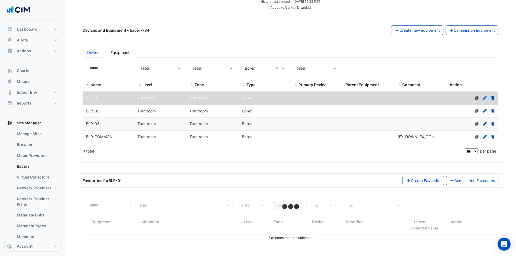
select select "***"
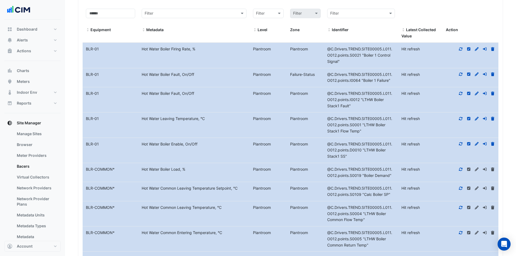
scroll to position [238, 0]
click at [144, 28] on div "Metadata" at bounding box center [194, 31] width 105 height 6
click at [143, 29] on span at bounding box center [144, 31] width 4 height 4
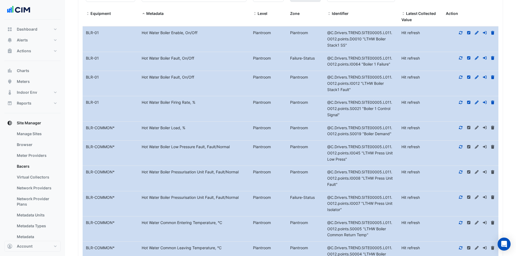
scroll to position [265, 0]
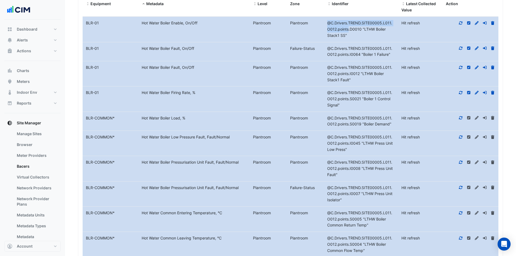
drag, startPoint x: 326, startPoint y: 24, endPoint x: 346, endPoint y: 30, distance: 20.5
click at [346, 30] on div "@C.Drivers.TREND.SITE00005.L011.O012.points.D0010 "LTHW Boiler Stack1 SS"" at bounding box center [361, 29] width 74 height 18
click at [358, 35] on div "@C.Drivers.TREND.SITE00005.L011.O012.points.D0010 "LTHW Boiler Stack1 SS"" at bounding box center [361, 29] width 74 height 18
drag, startPoint x: 324, startPoint y: 23, endPoint x: 334, endPoint y: 30, distance: 11.8
click at [334, 30] on div "@C.Drivers.TREND.SITE00005.L011.O012.points.D0010 "LTHW Boiler Stack1 SS"" at bounding box center [361, 29] width 74 height 18
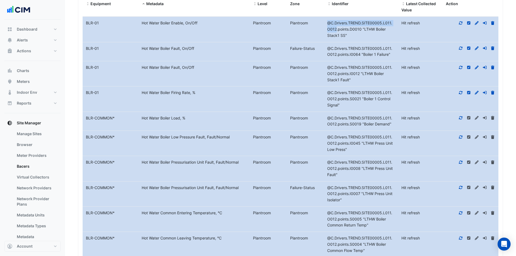
copy span "@C.Drivers.TREND.SITE00005.L011.O012"
click at [370, 33] on div "@C.Drivers.TREND.SITE00005.L011.O012.points.D0010 "LTHW Boiler Stack1 SS"" at bounding box center [361, 29] width 74 height 18
drag, startPoint x: 360, startPoint y: 30, endPoint x: 382, endPoint y: 30, distance: 21.7
click at [382, 30] on span "@C.Drivers.TREND.SITE00005.L011.O012.points.D0010 "LTHW Boiler Stack1 SS"" at bounding box center [359, 29] width 65 height 17
copy span "LTHW Boiler"
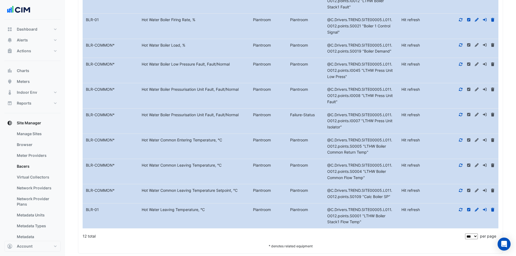
scroll to position [346, 0]
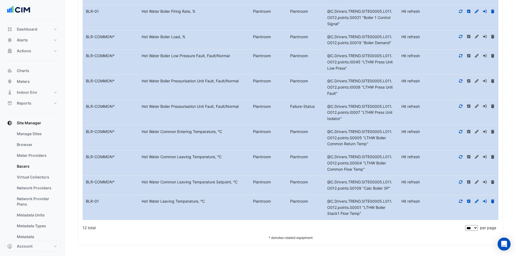
drag, startPoint x: 138, startPoint y: 201, endPoint x: 230, endPoint y: 203, distance: 92.0
click at [230, 203] on div "Equipment Name BLR-01 Metadata Hot Water Leaving Temperature, °C Level Plantroo…" at bounding box center [291, 207] width 416 height 25
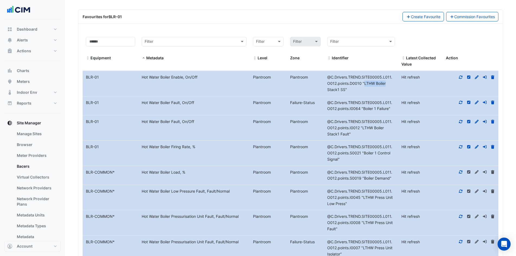
scroll to position [103, 0]
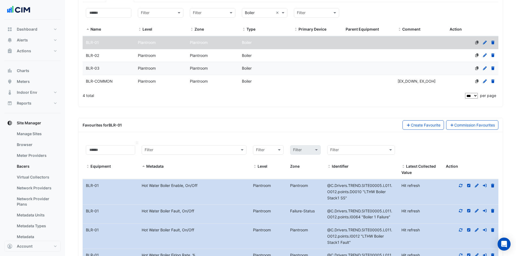
click at [87, 166] on span at bounding box center [88, 166] width 4 height 4
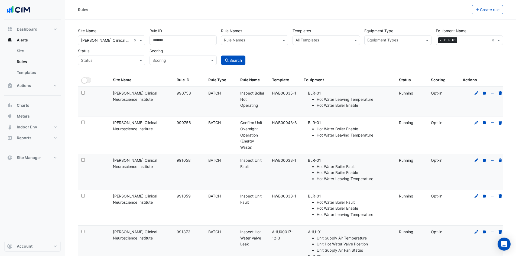
select select "***"
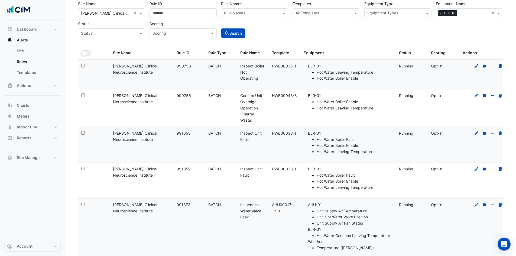
scroll to position [27, 0]
